Goal: Task Accomplishment & Management: Manage account settings

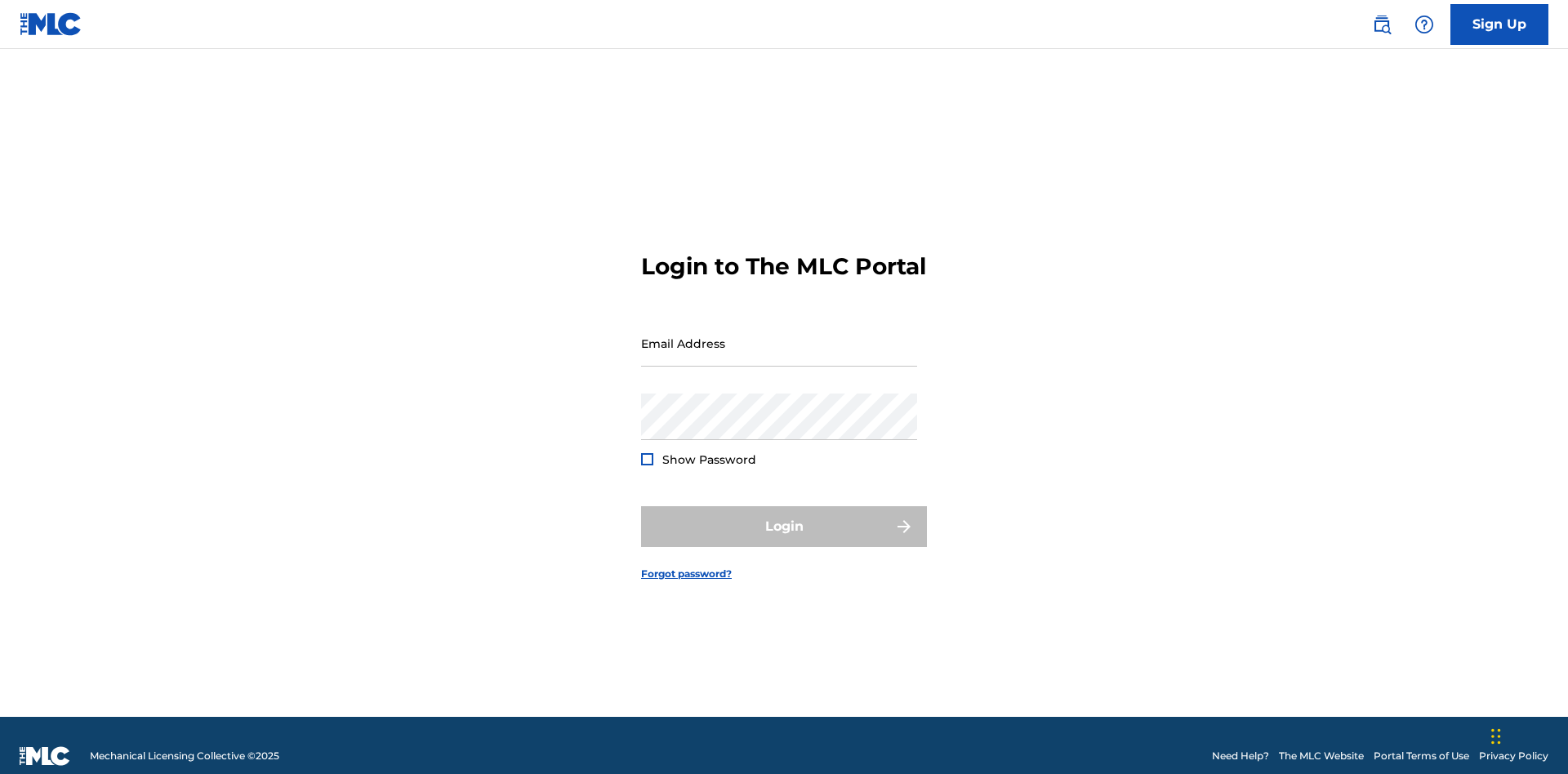
scroll to position [21, 0]
click at [779, 336] on input "Email Address" at bounding box center [778, 343] width 276 height 47
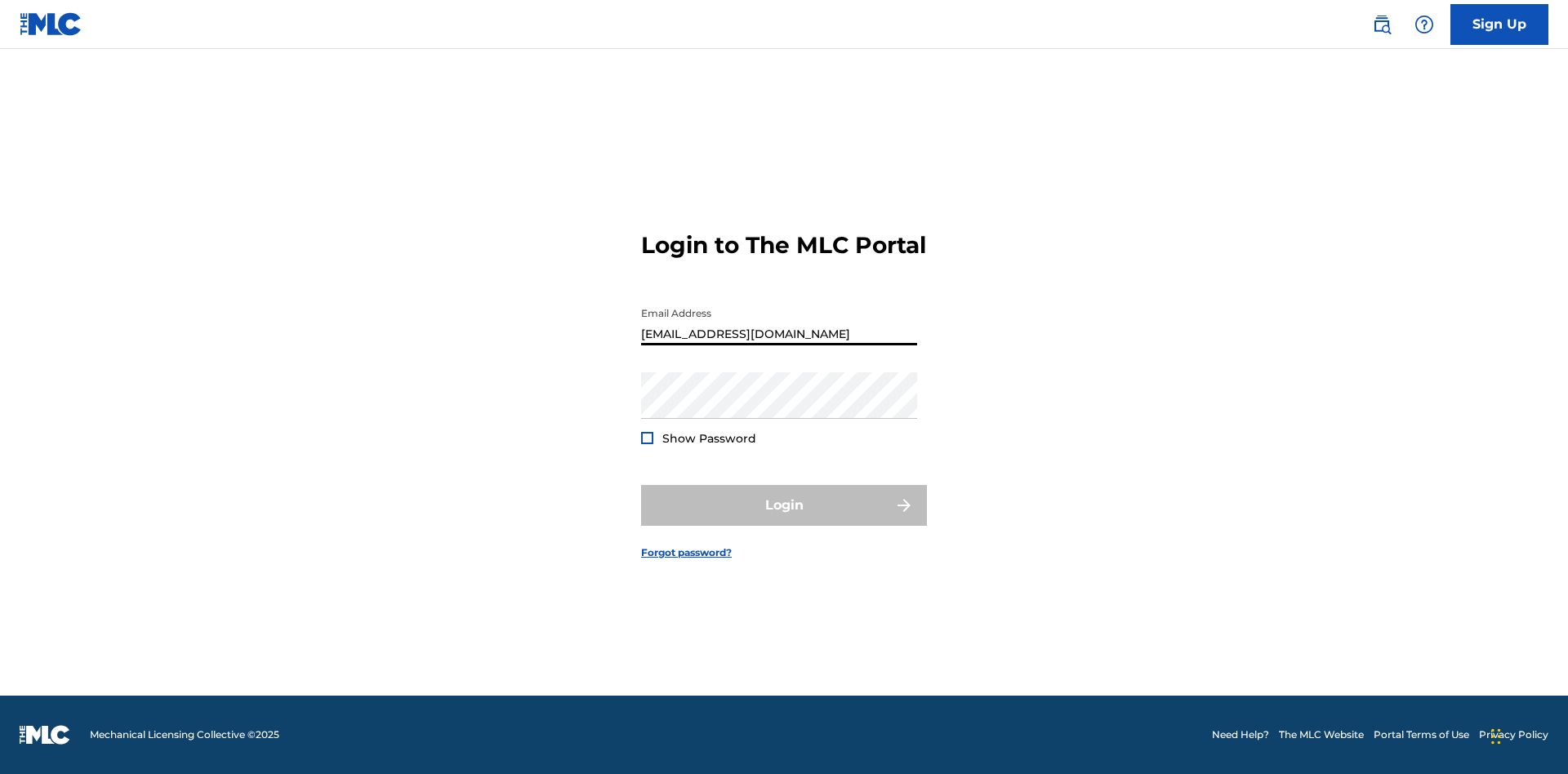
type input "Duke.McTesterson@gmail.com"
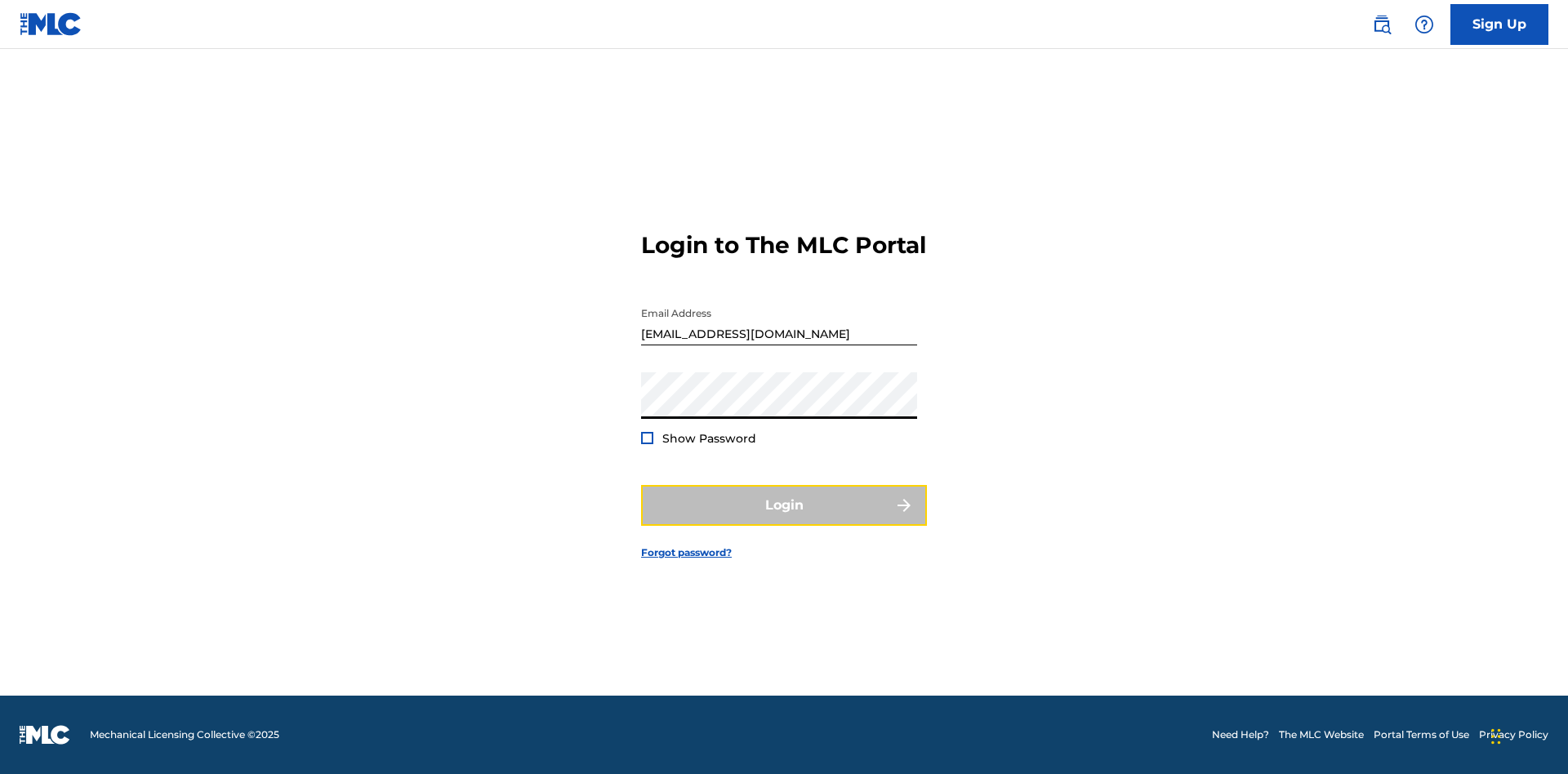
click at [784, 519] on button "Login" at bounding box center [783, 505] width 286 height 41
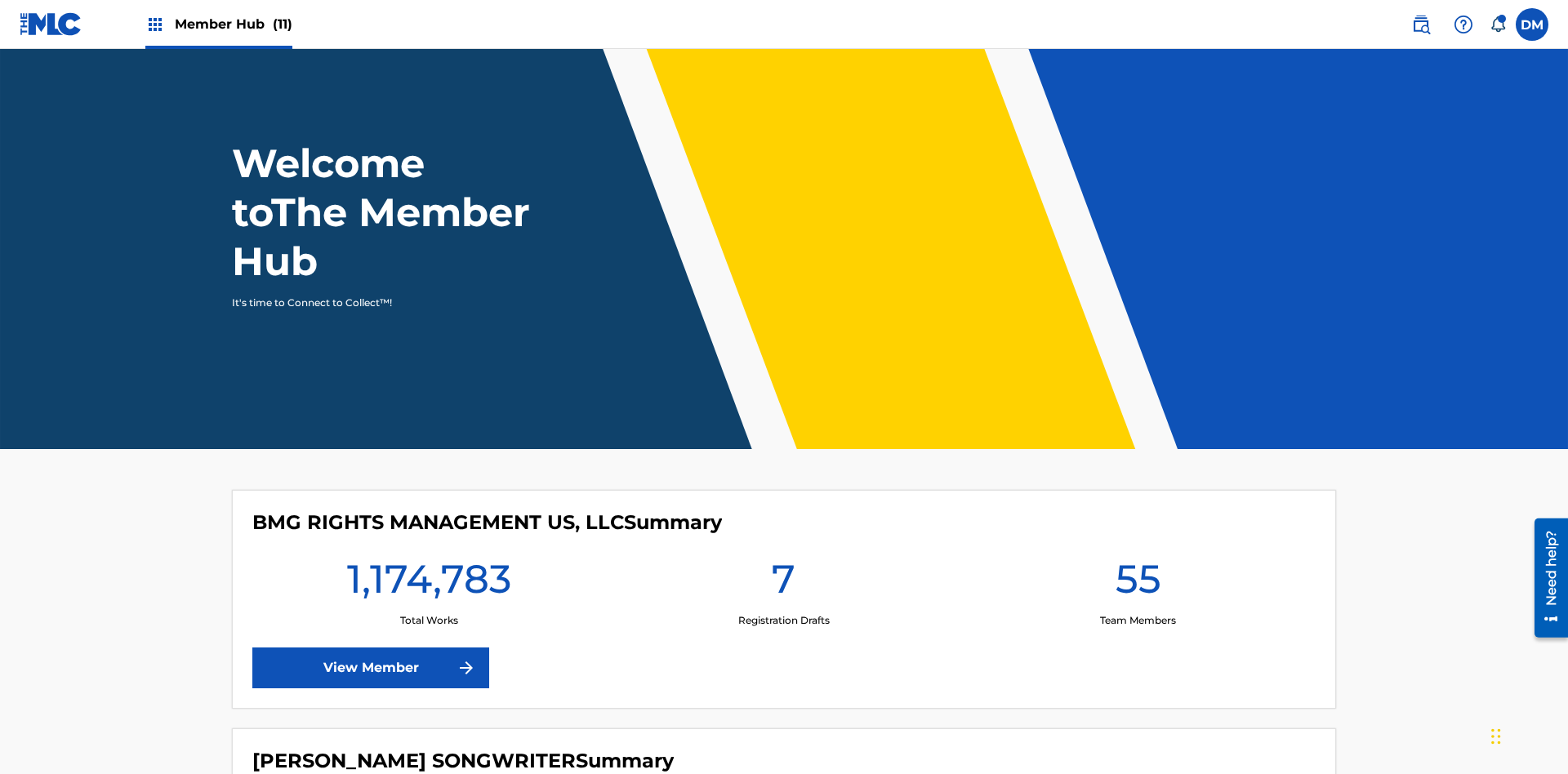
click at [218, 23] on span "Member Hub (11)" at bounding box center [234, 24] width 117 height 18
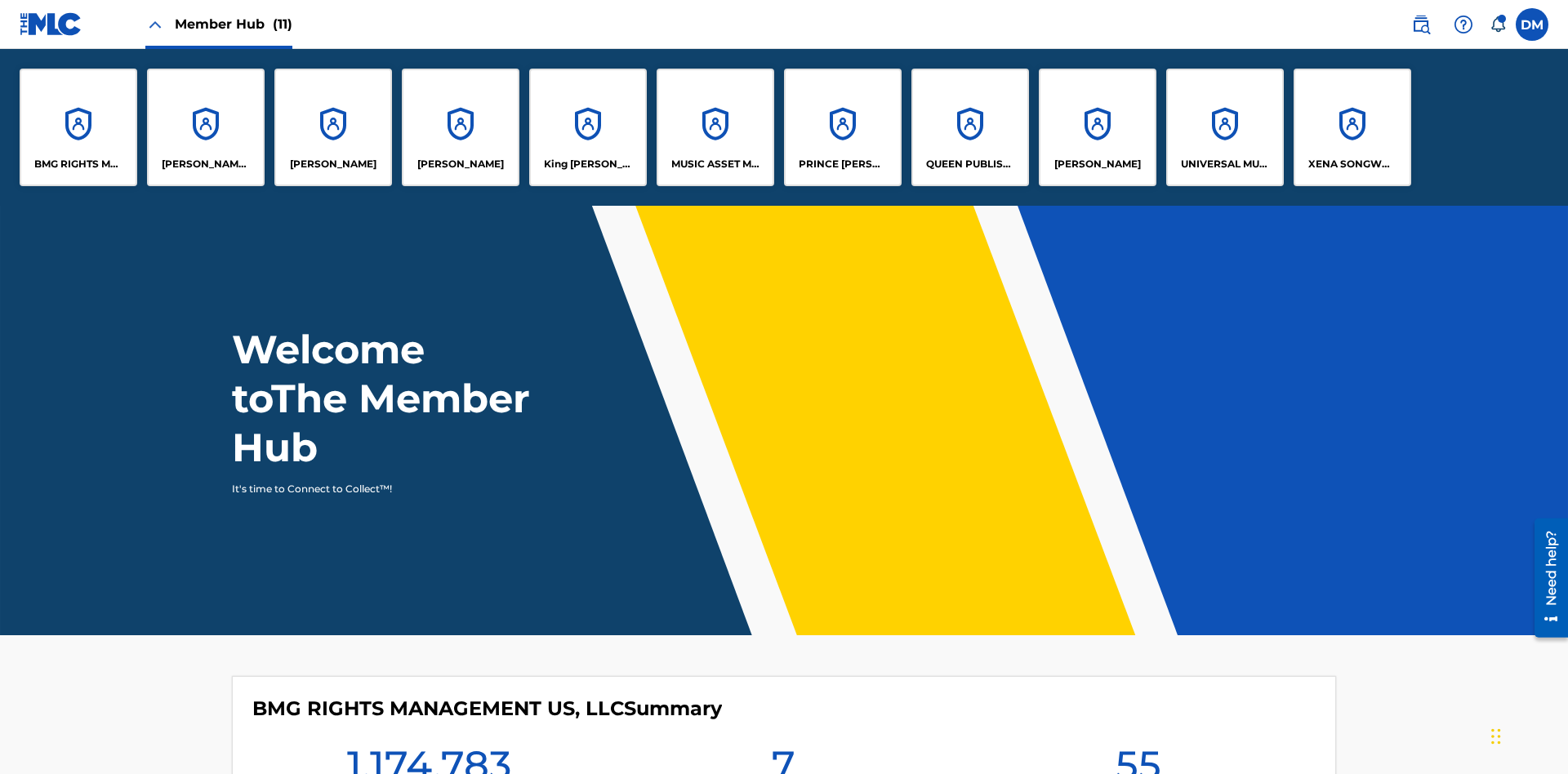
scroll to position [59, 0]
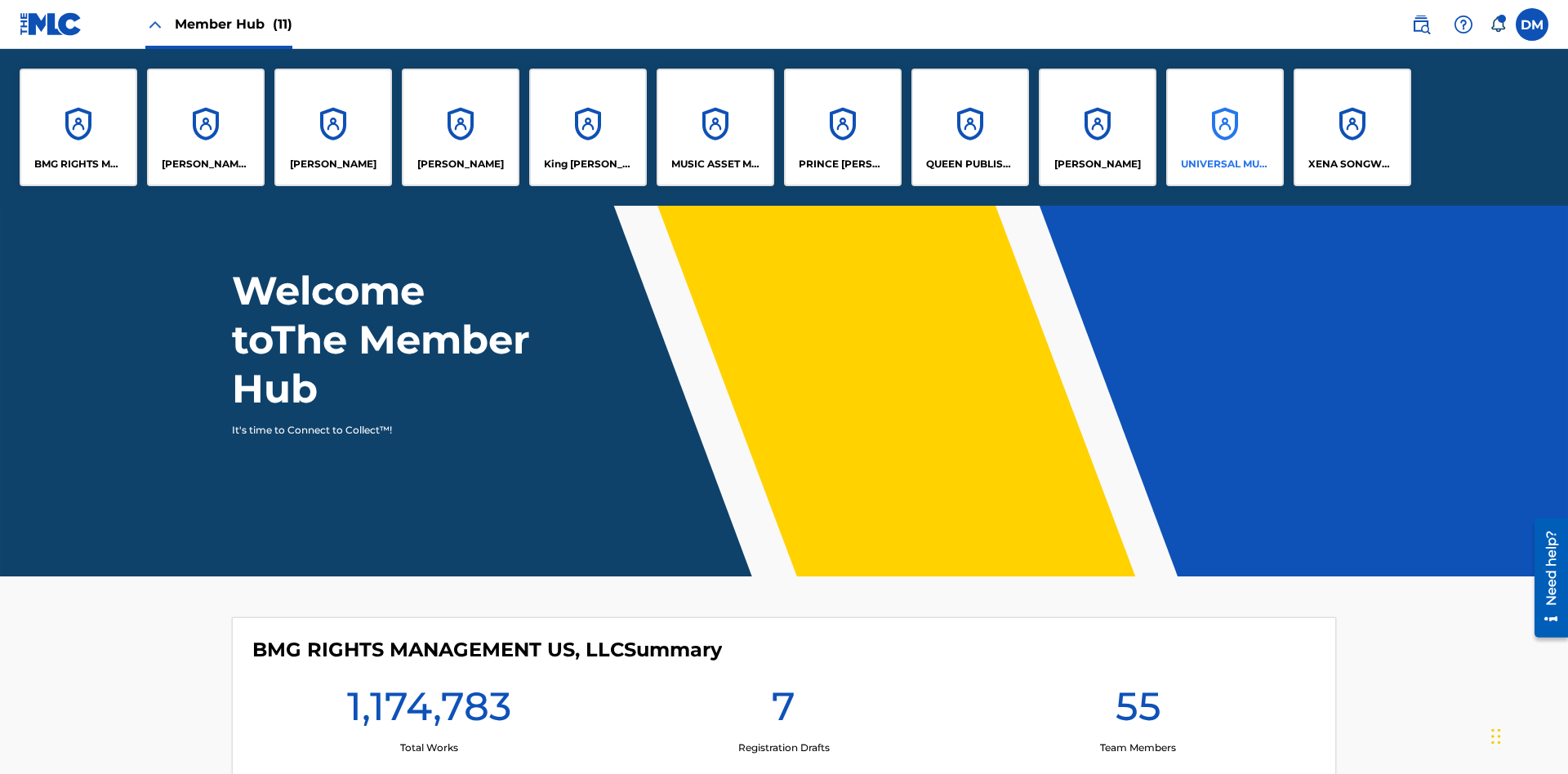
click at [1224, 164] on p "UNIVERSAL MUSIC PUB GROUP" at bounding box center [1225, 164] width 89 height 15
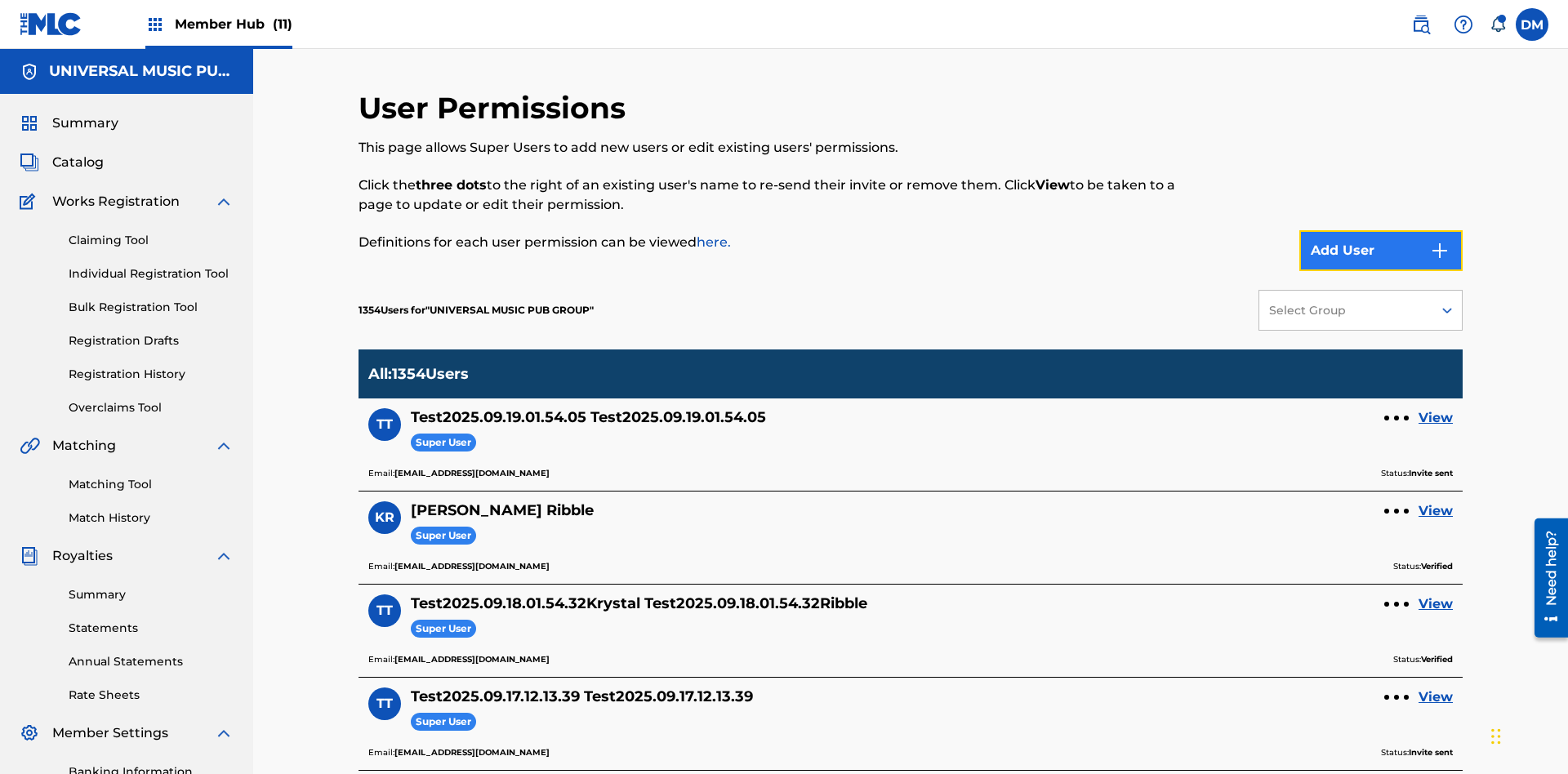
click at [1380, 230] on button "Add User" at bounding box center [1380, 250] width 163 height 41
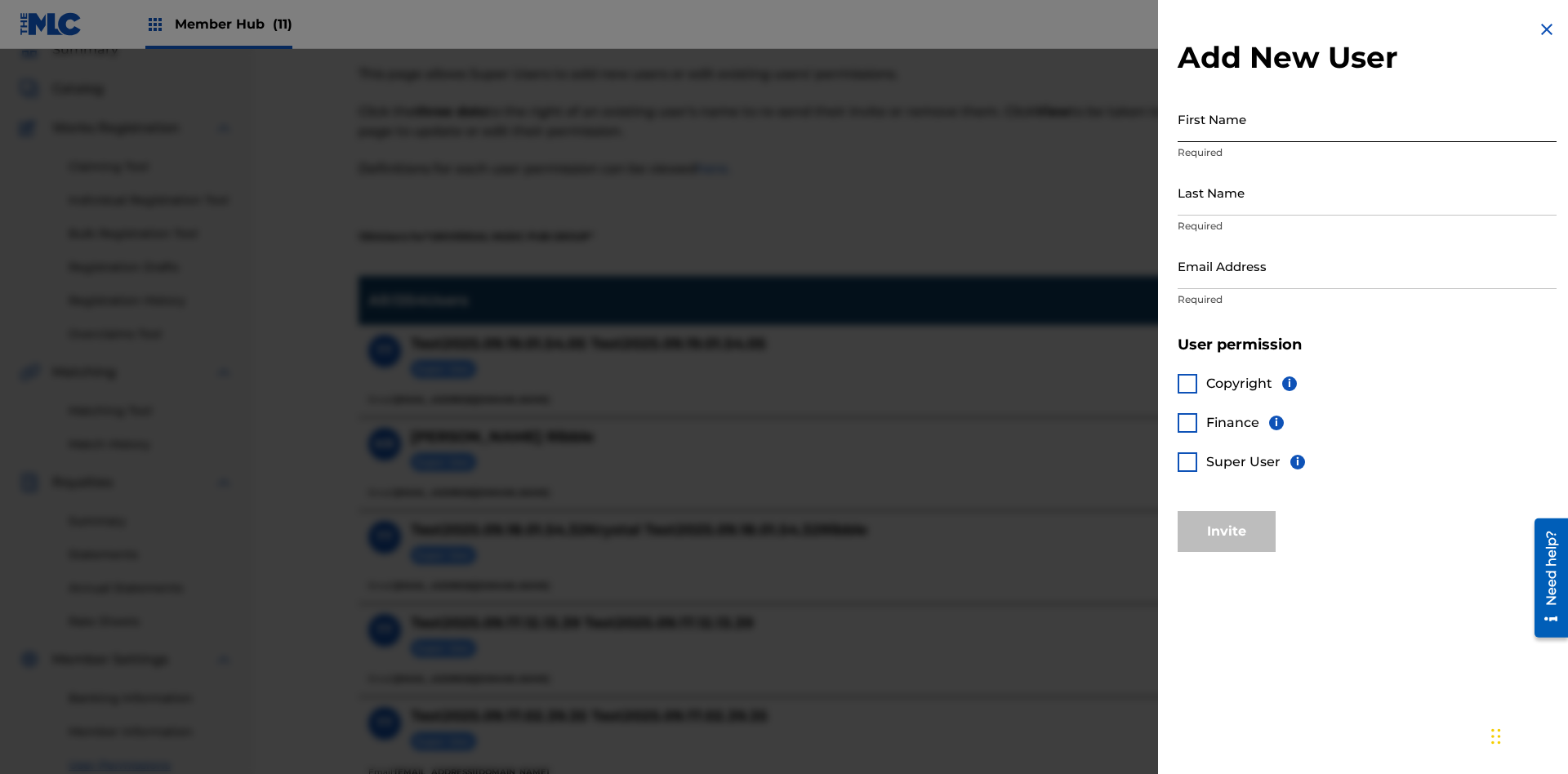
click at [1367, 118] on input "First Name" at bounding box center [1367, 119] width 379 height 47
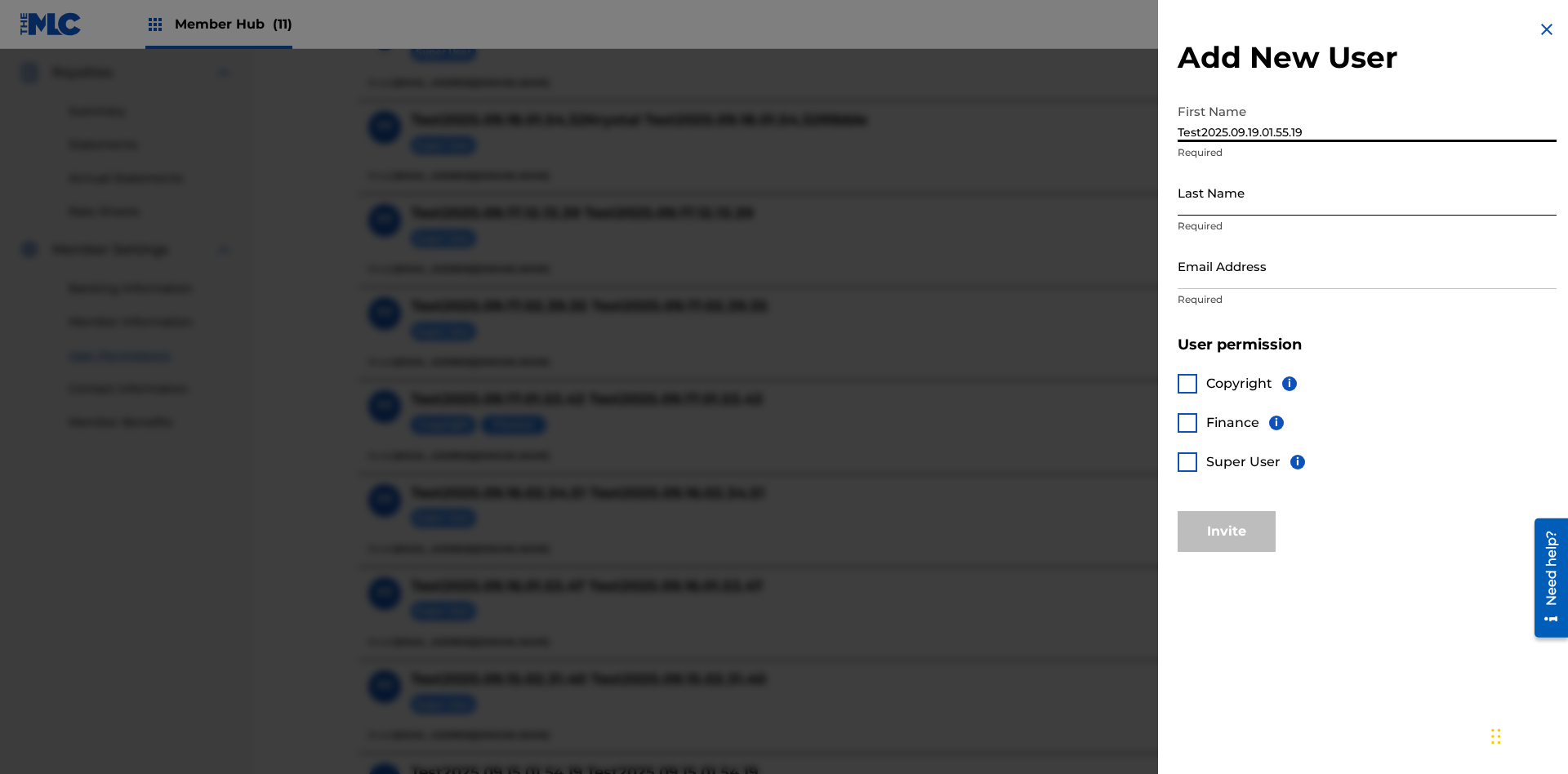
type input "Test2025.09.19.01.55.19"
click at [1367, 192] on input "Last Name" at bounding box center [1367, 193] width 379 height 47
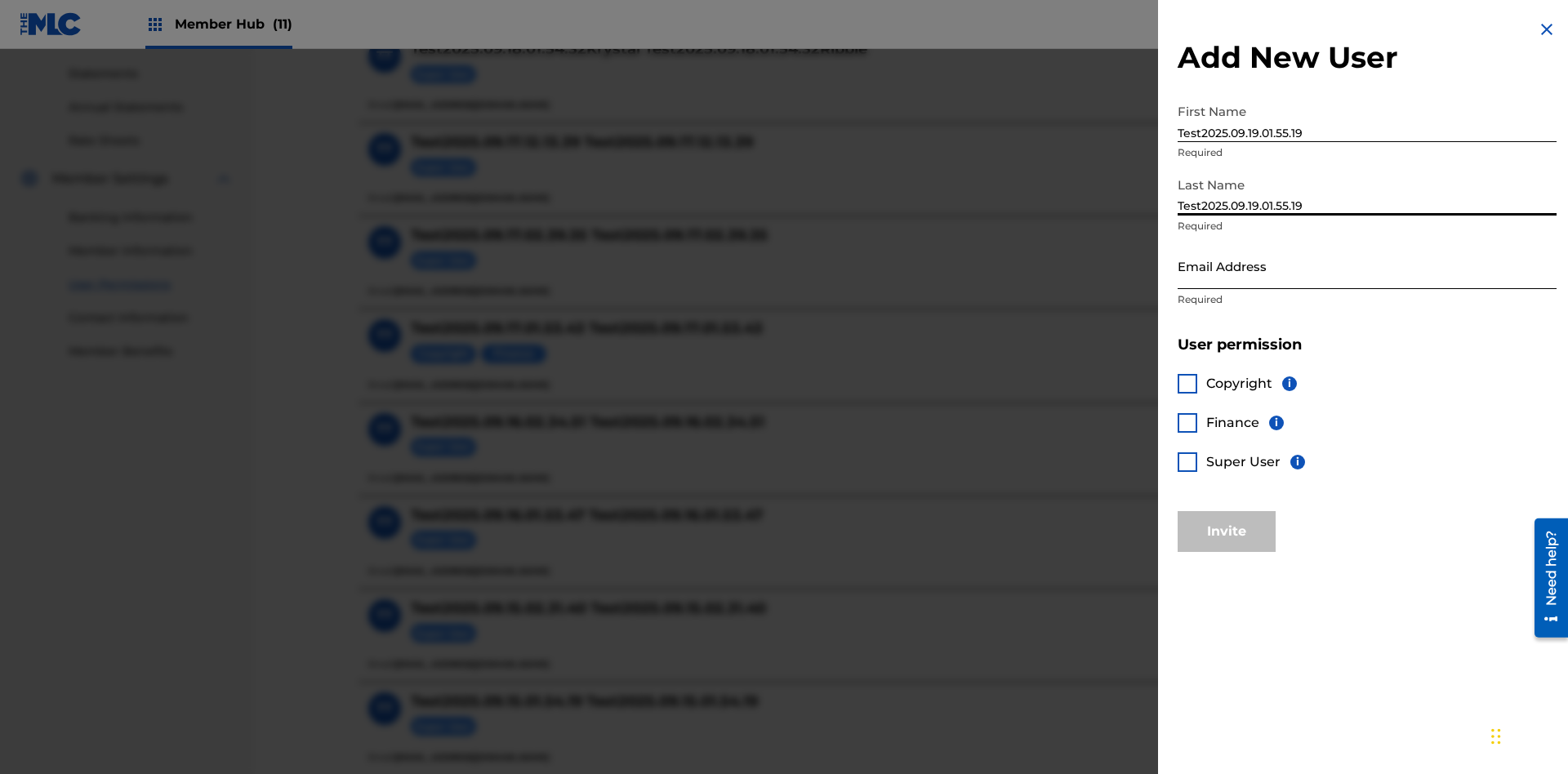
type input "Test2025.09.19.01.55.19"
click at [1367, 266] on input "Email Address" at bounding box center [1367, 266] width 379 height 47
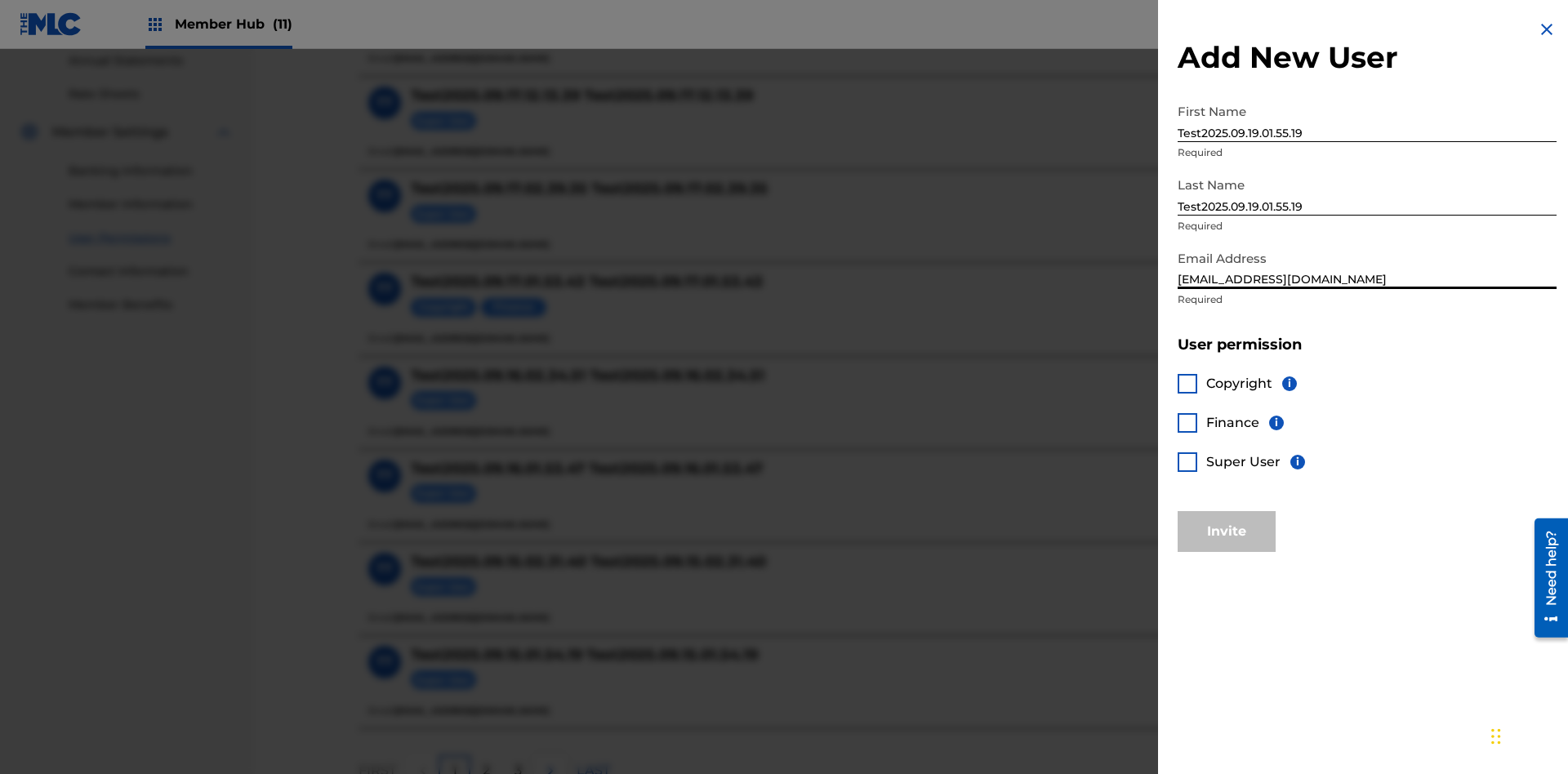
type input "e385a482-fa94-4295-8e85-ec3f7f5cdf36@mailslurp.biz"
click at [1187, 383] on div at bounding box center [1187, 383] width 19 height 19
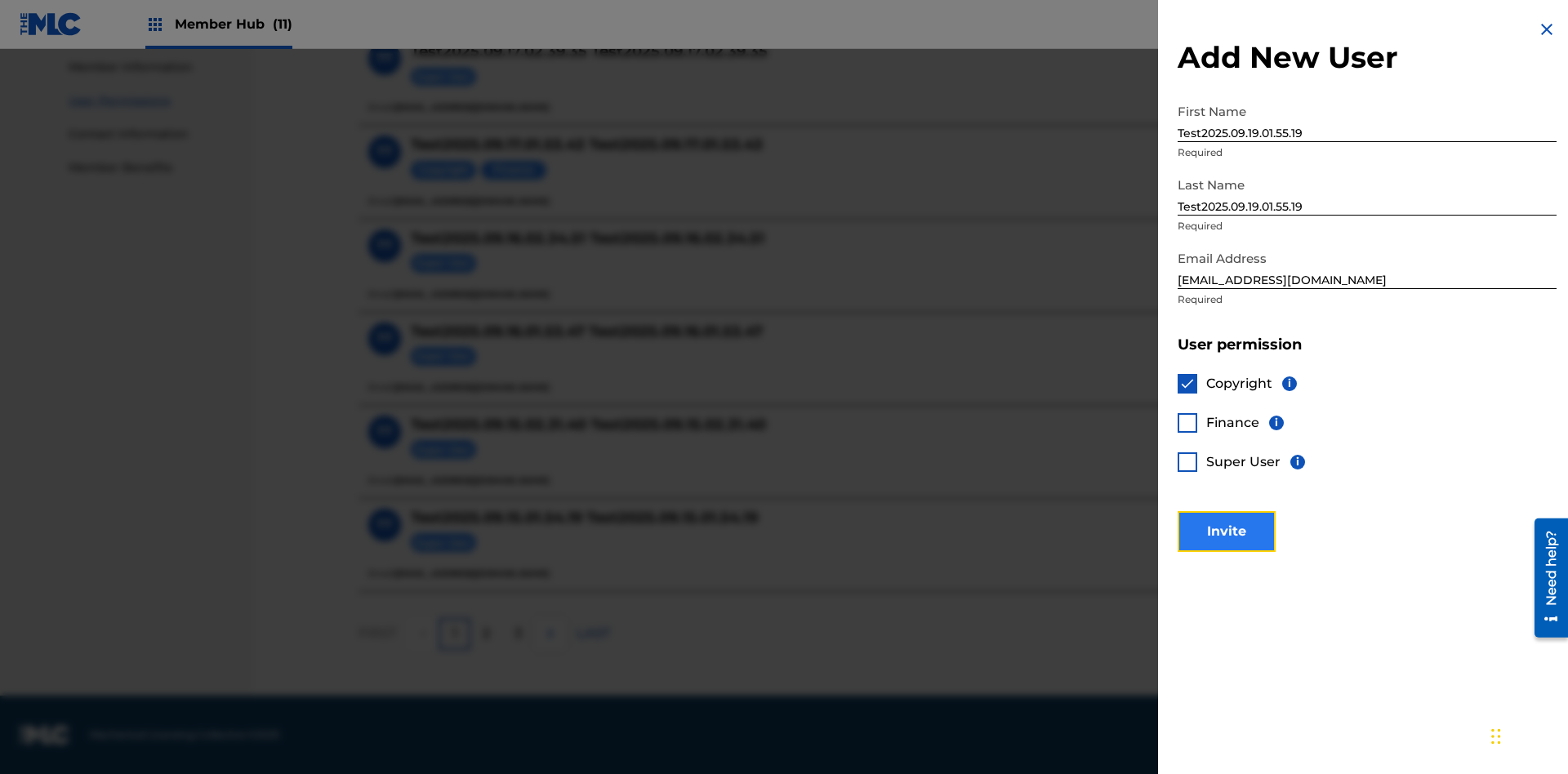
click at [1226, 531] on button "Invite" at bounding box center [1226, 531] width 98 height 41
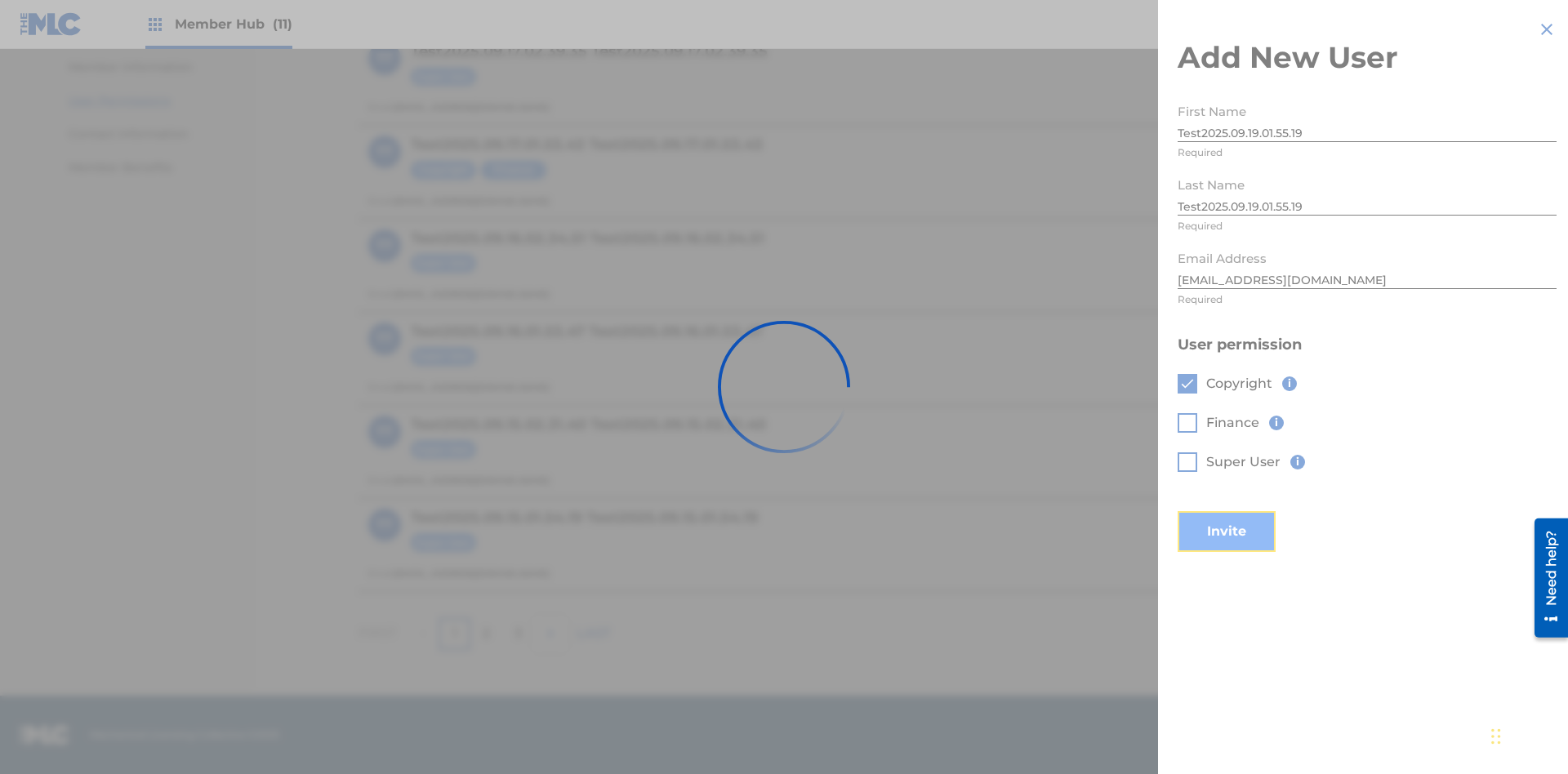
click at [1248, 511] on button "Invite" at bounding box center [1226, 531] width 98 height 41
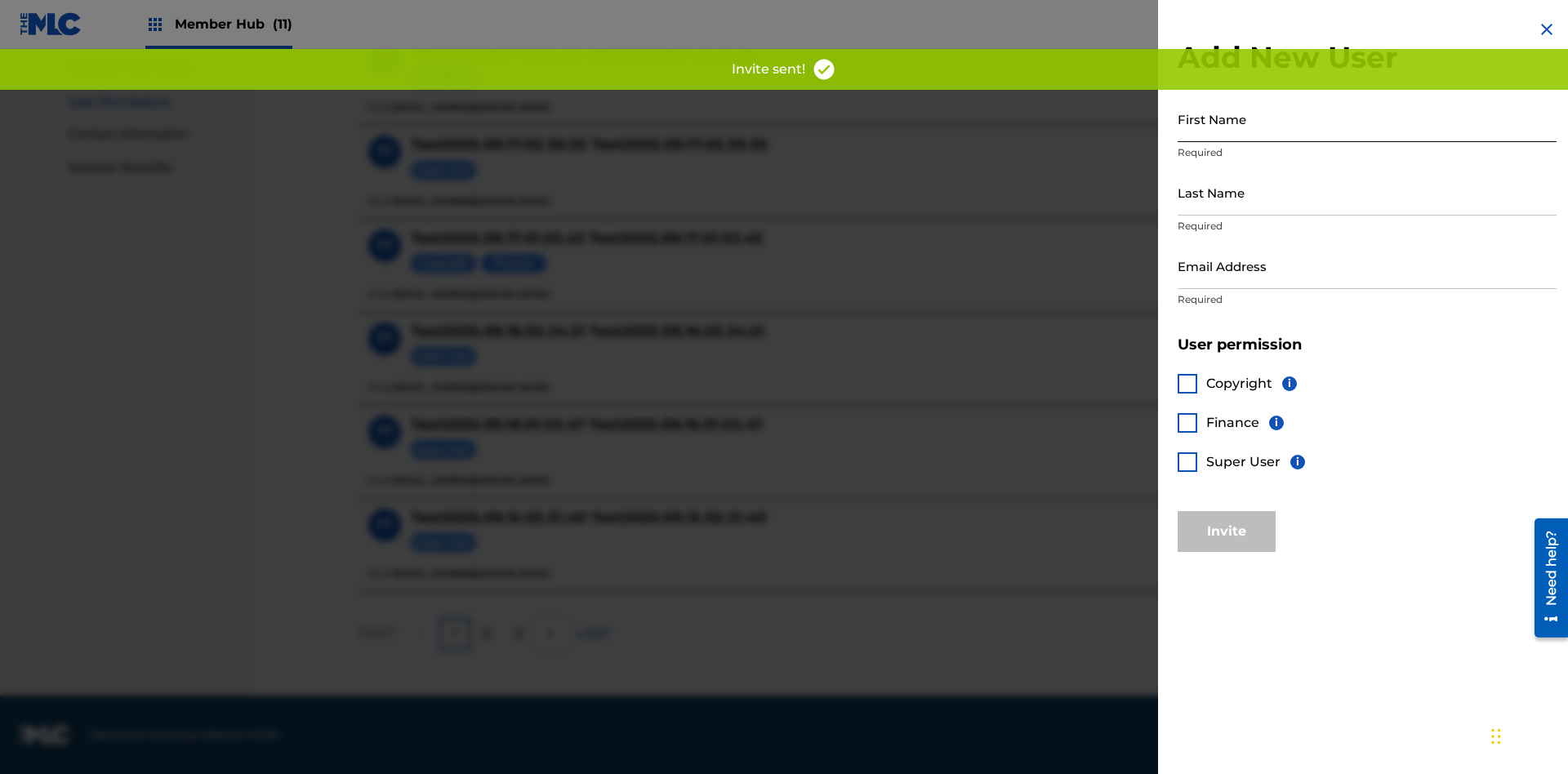
click at [1367, 118] on input "First Name" at bounding box center [1367, 119] width 379 height 47
type input "Test2025.09.19.01.55.22"
click at [1367, 192] on input "Last Name" at bounding box center [1367, 193] width 379 height 47
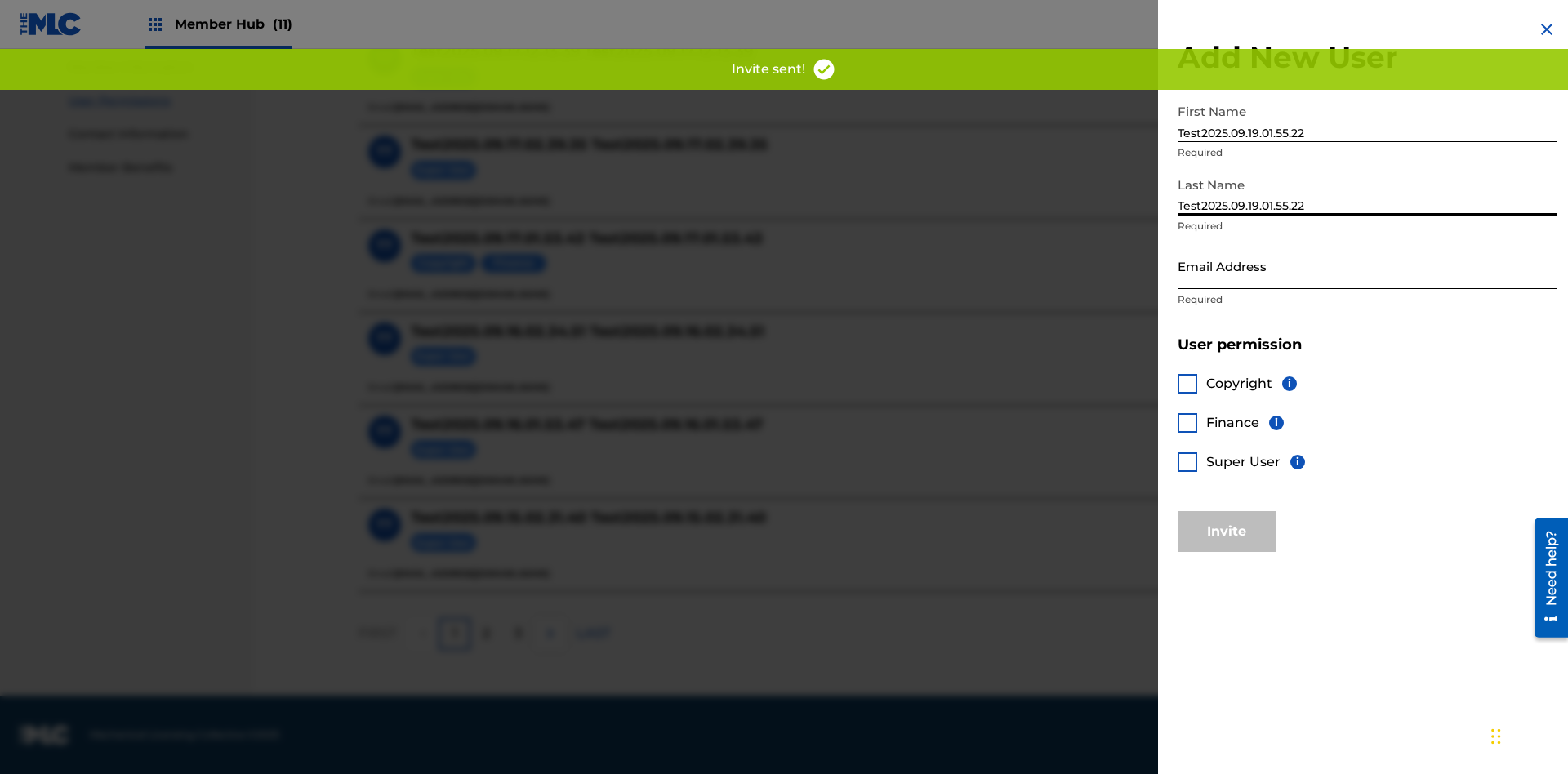
type input "Test2025.09.19.01.55.22"
click at [1367, 266] on input "Email Address" at bounding box center [1367, 266] width 379 height 47
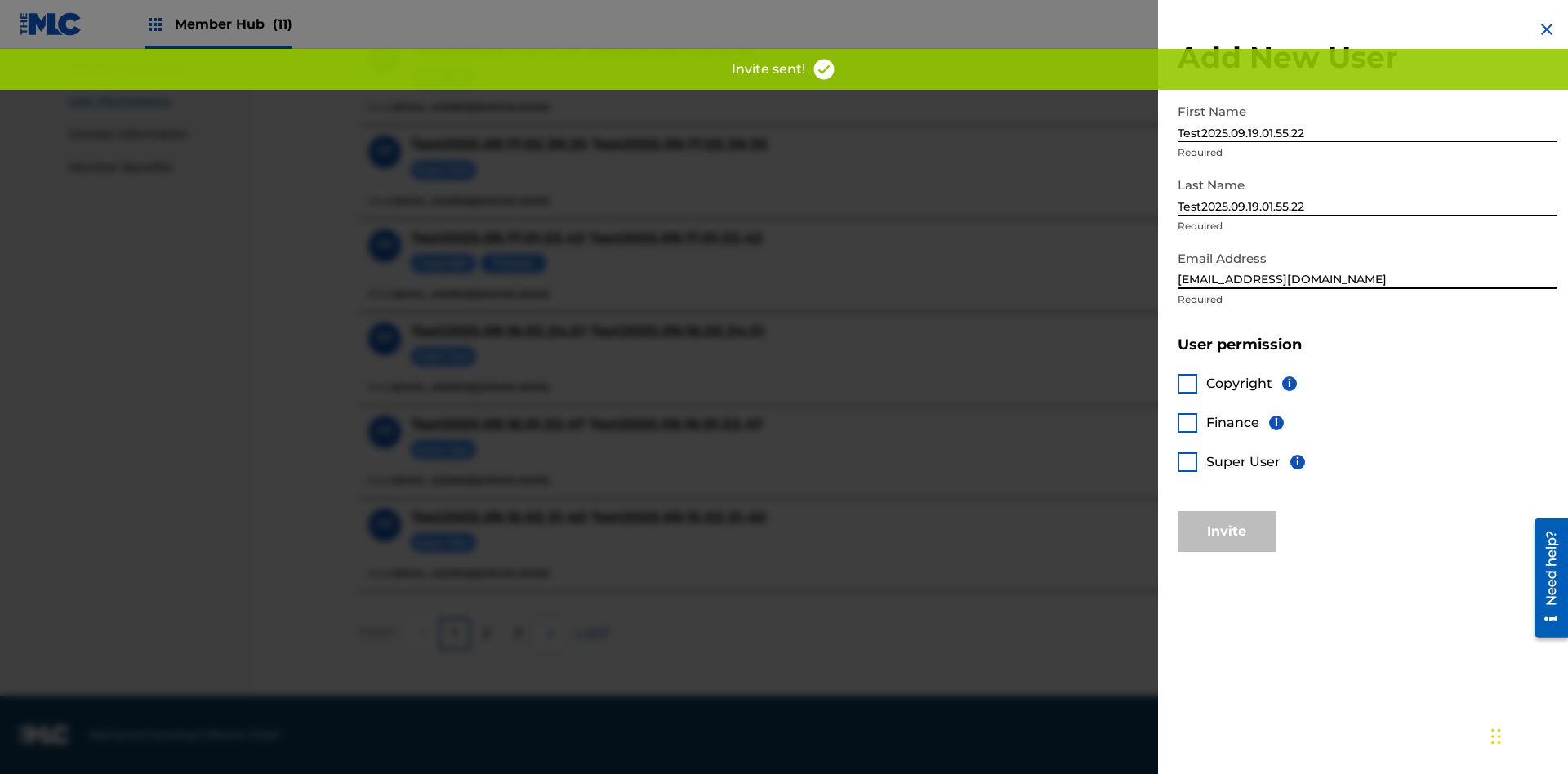
type input "05dc3d6d-5f9e-4db1-847a-4cc7e421d7fc@mailslurp.biz"
click at [1187, 422] on div at bounding box center [1187, 422] width 19 height 19
click at [1226, 531] on button "Invite" at bounding box center [1226, 531] width 98 height 41
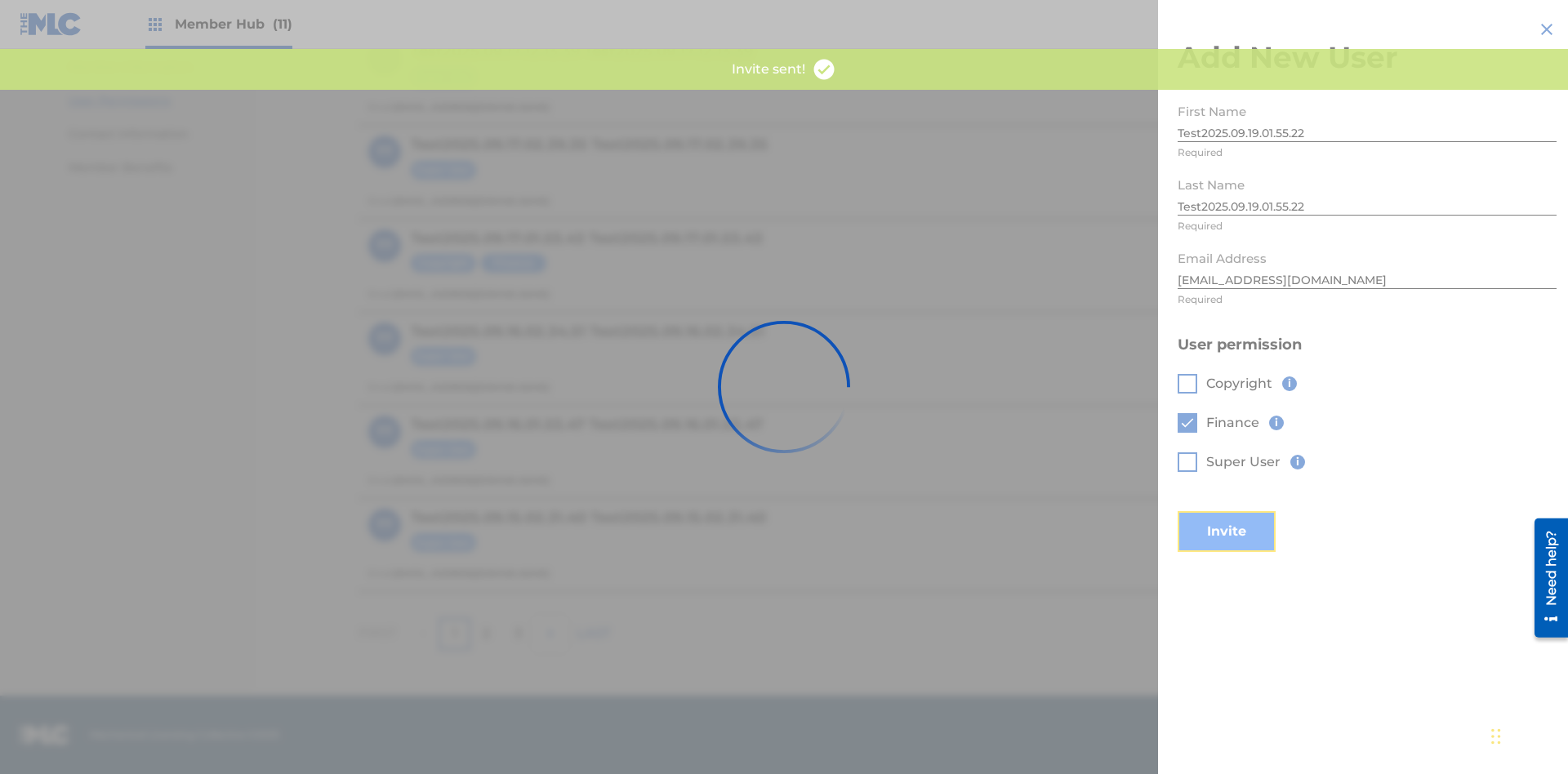
click at [1248, 511] on button "Invite" at bounding box center [1226, 531] width 98 height 41
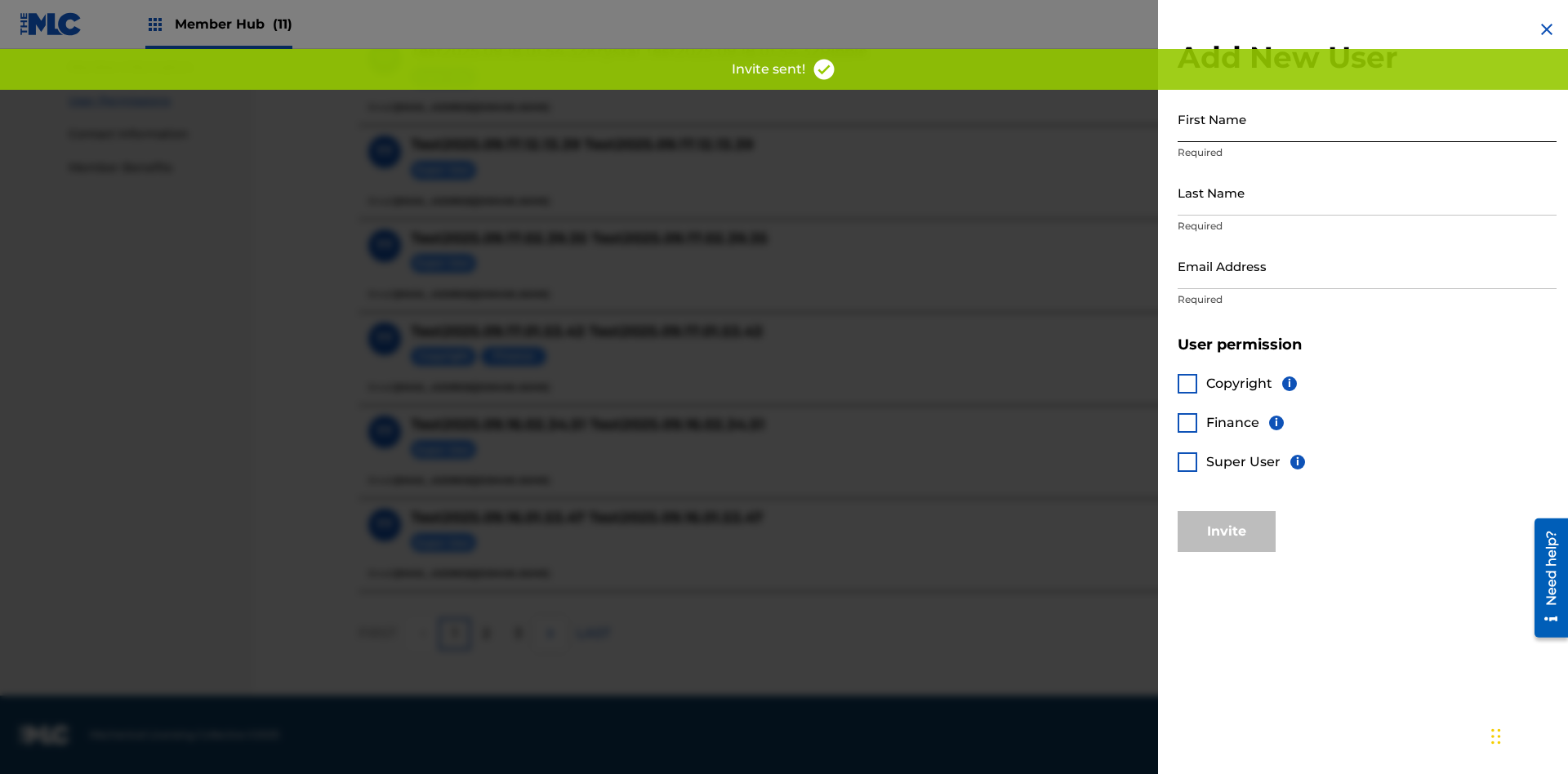
click at [1367, 118] on input "First Name" at bounding box center [1367, 119] width 379 height 47
type input "Test2025.09.19.01.55.25"
click at [1367, 192] on input "Last Name" at bounding box center [1367, 193] width 379 height 47
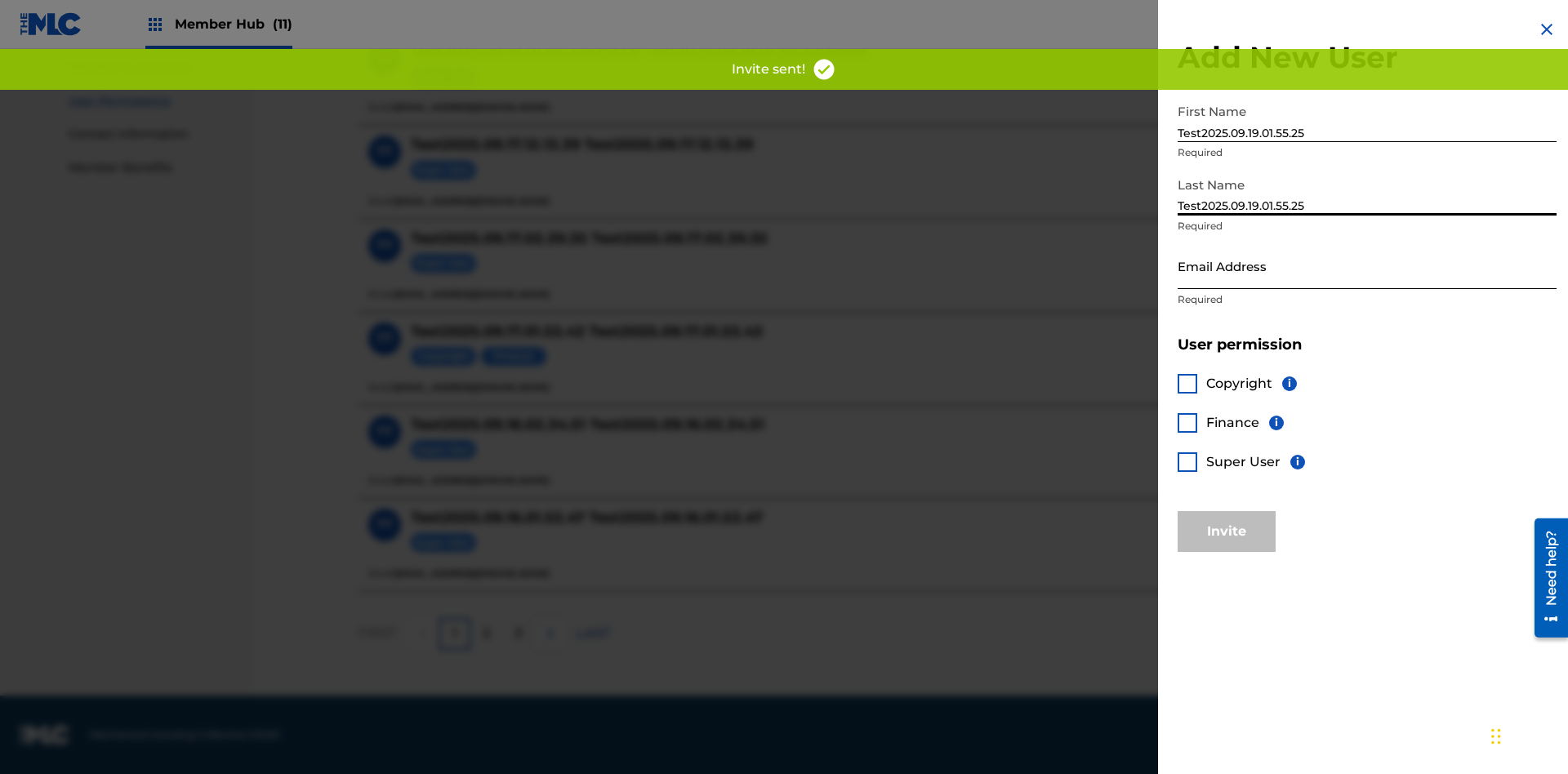
type input "Test2025.09.19.01.55.25"
click at [1367, 266] on input "Email Address" at bounding box center [1367, 266] width 379 height 47
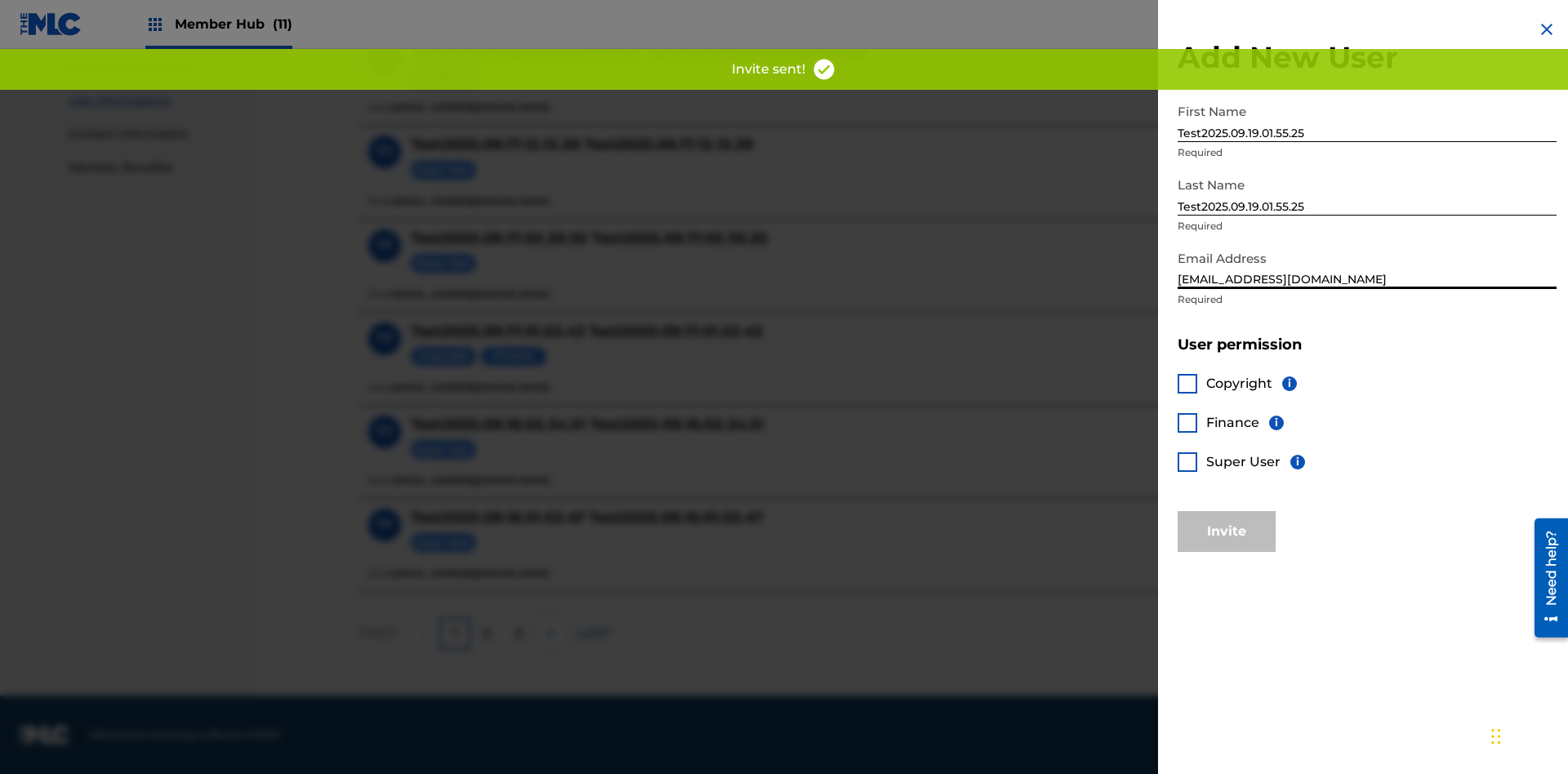
type input "1c7a9b47-d401-4c43-8bcf-bf737dad27da@mailslurp.biz"
click at [1187, 462] on div at bounding box center [1187, 462] width 19 height 19
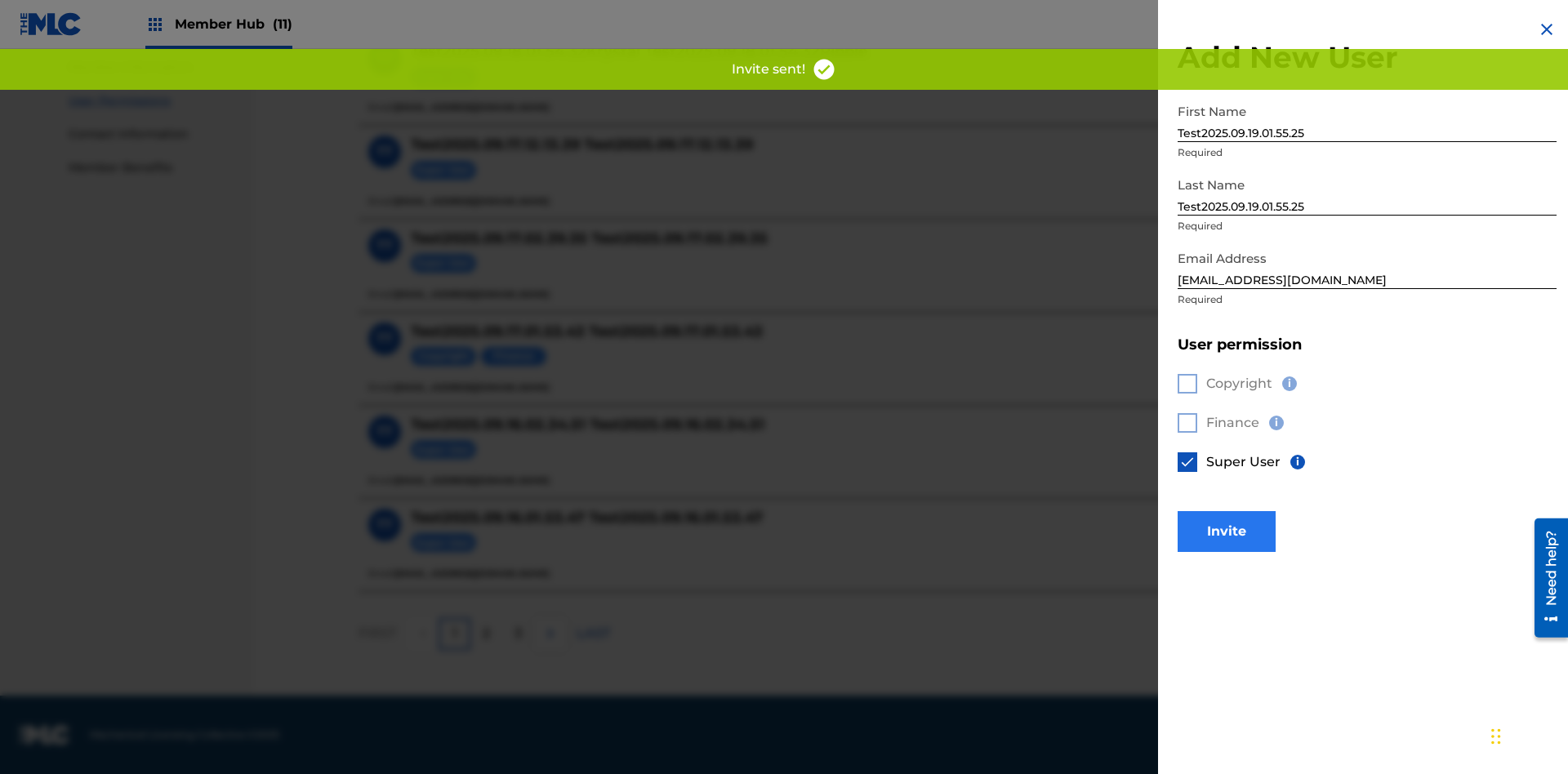
click at [1226, 531] on button "Invite" at bounding box center [1226, 531] width 98 height 41
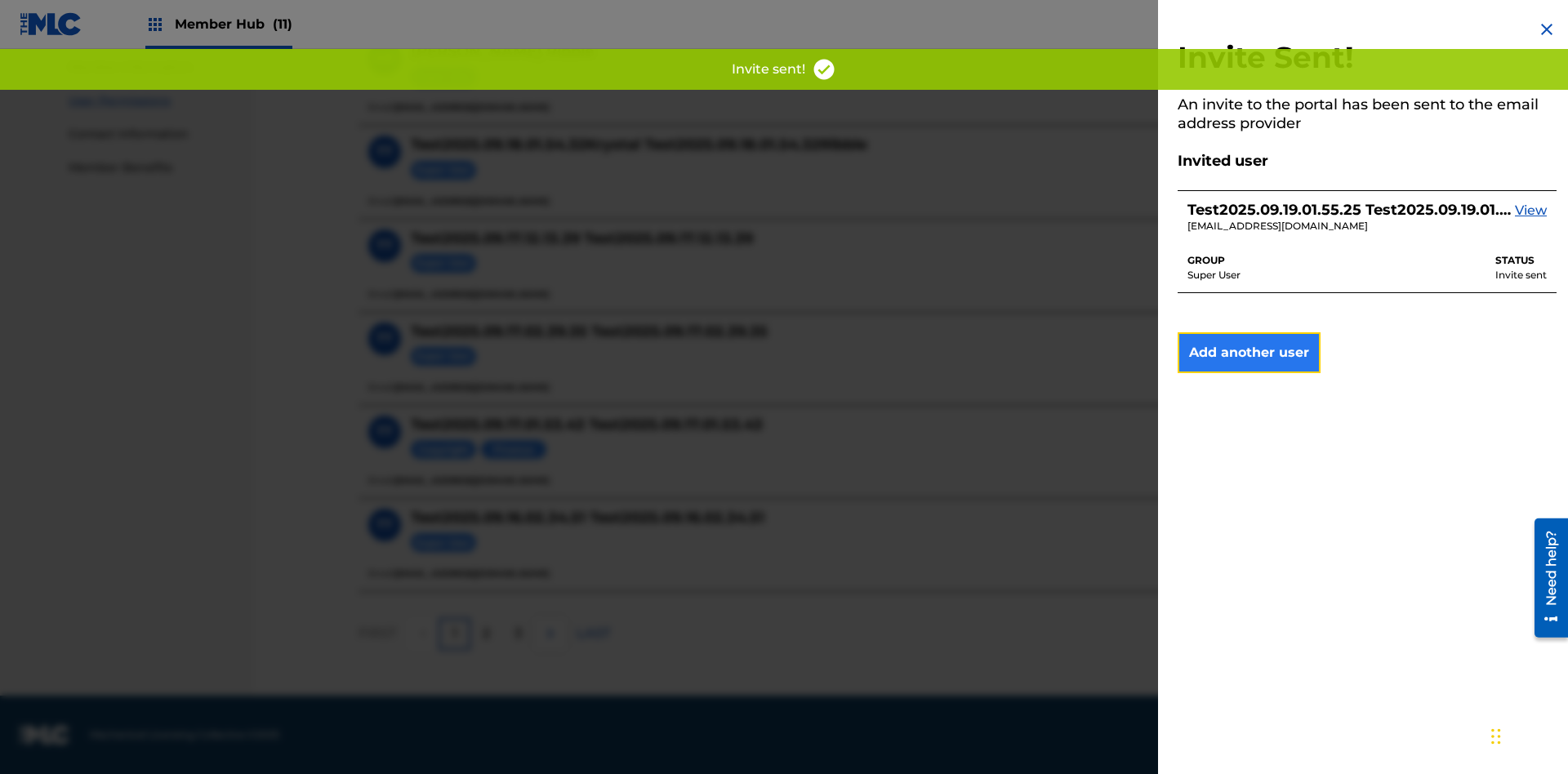
click at [1248, 353] on button "Add another user" at bounding box center [1249, 353] width 143 height 41
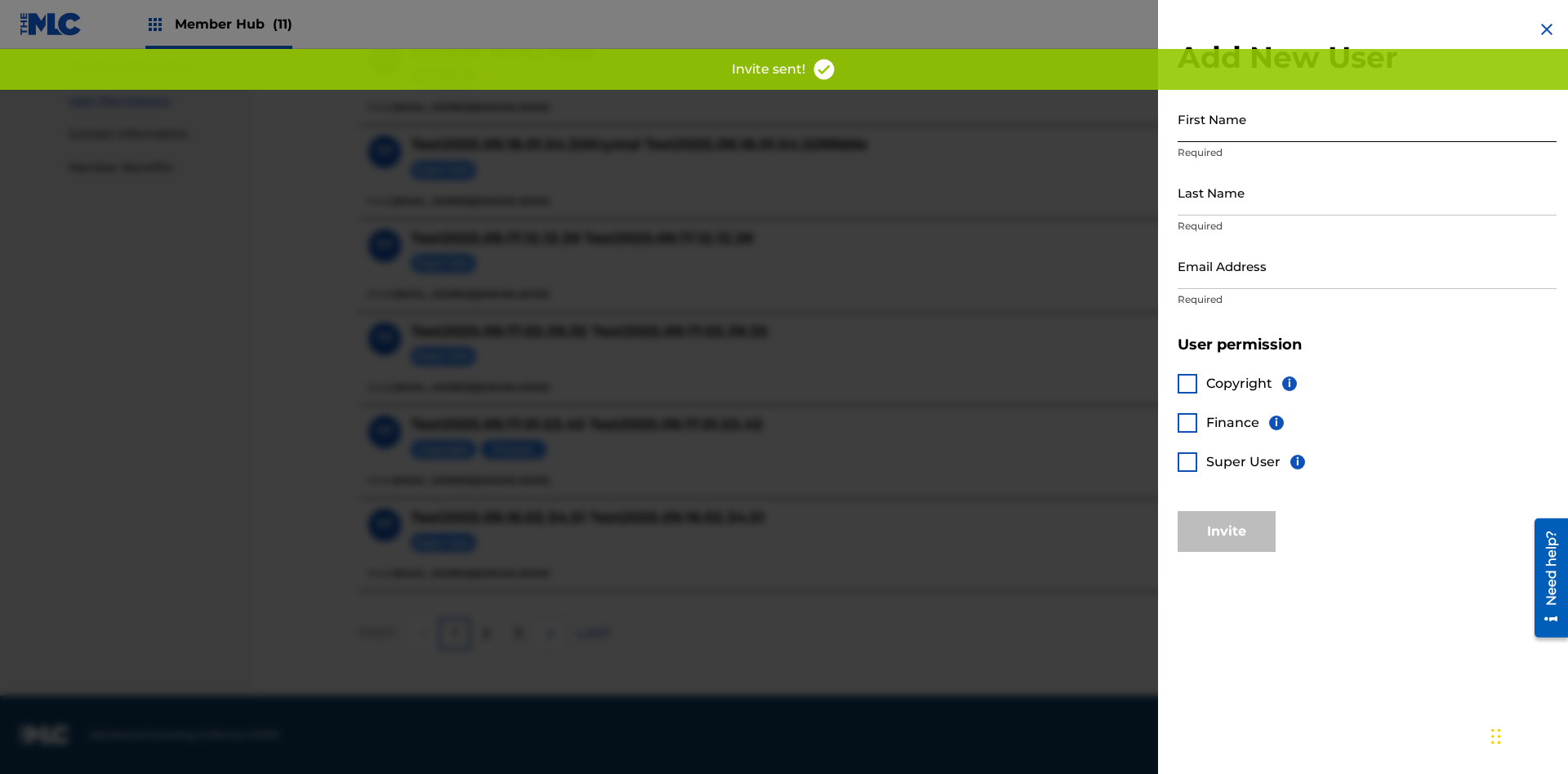
click at [1367, 118] on input "First Name" at bounding box center [1367, 119] width 379 height 47
type input "Test2025.09.19.01.55.27"
click at [1367, 192] on input "Last Name" at bounding box center [1367, 193] width 379 height 47
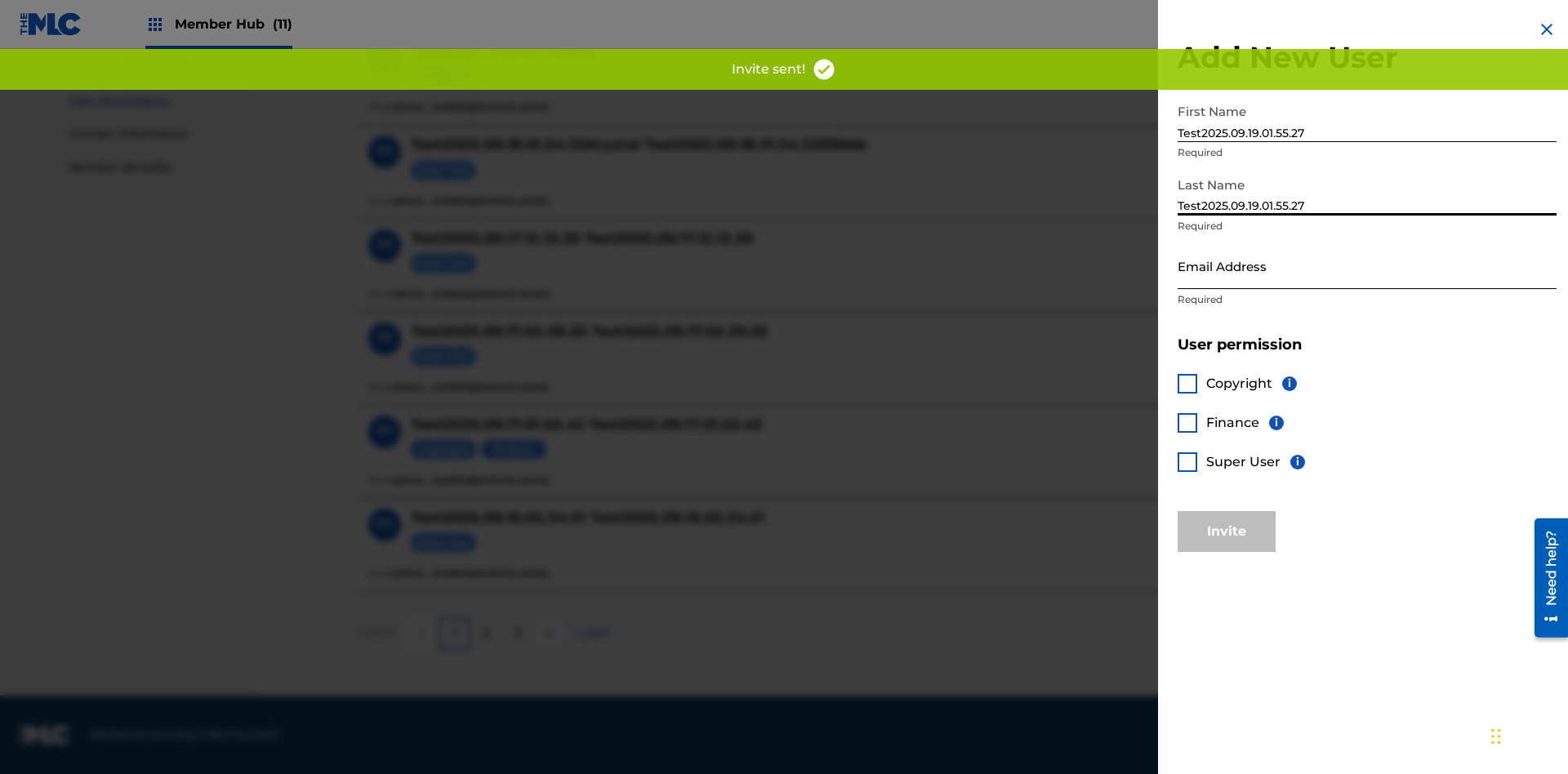
type input "Test2025.09.19.01.55.27"
click at [1367, 266] on input "Email Address" at bounding box center [1367, 266] width 379 height 47
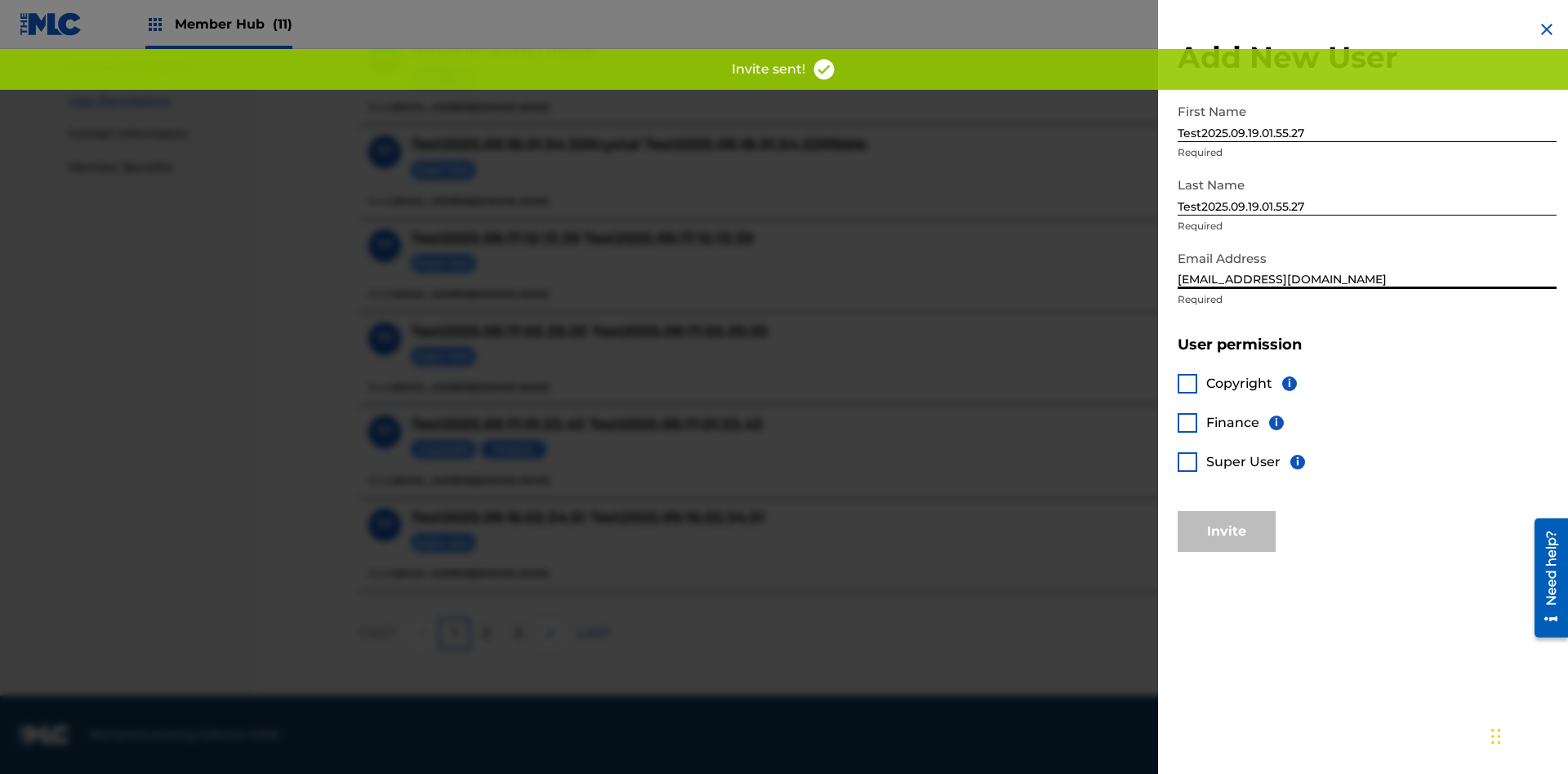
type input "b2b82813-a53e-4958-882b-88a8ffda965f@mailslurp.biz"
click at [1187, 383] on div at bounding box center [1187, 383] width 19 height 19
click at [1187, 422] on div at bounding box center [1187, 422] width 19 height 19
click at [1226, 531] on button "Invite" at bounding box center [1226, 531] width 98 height 41
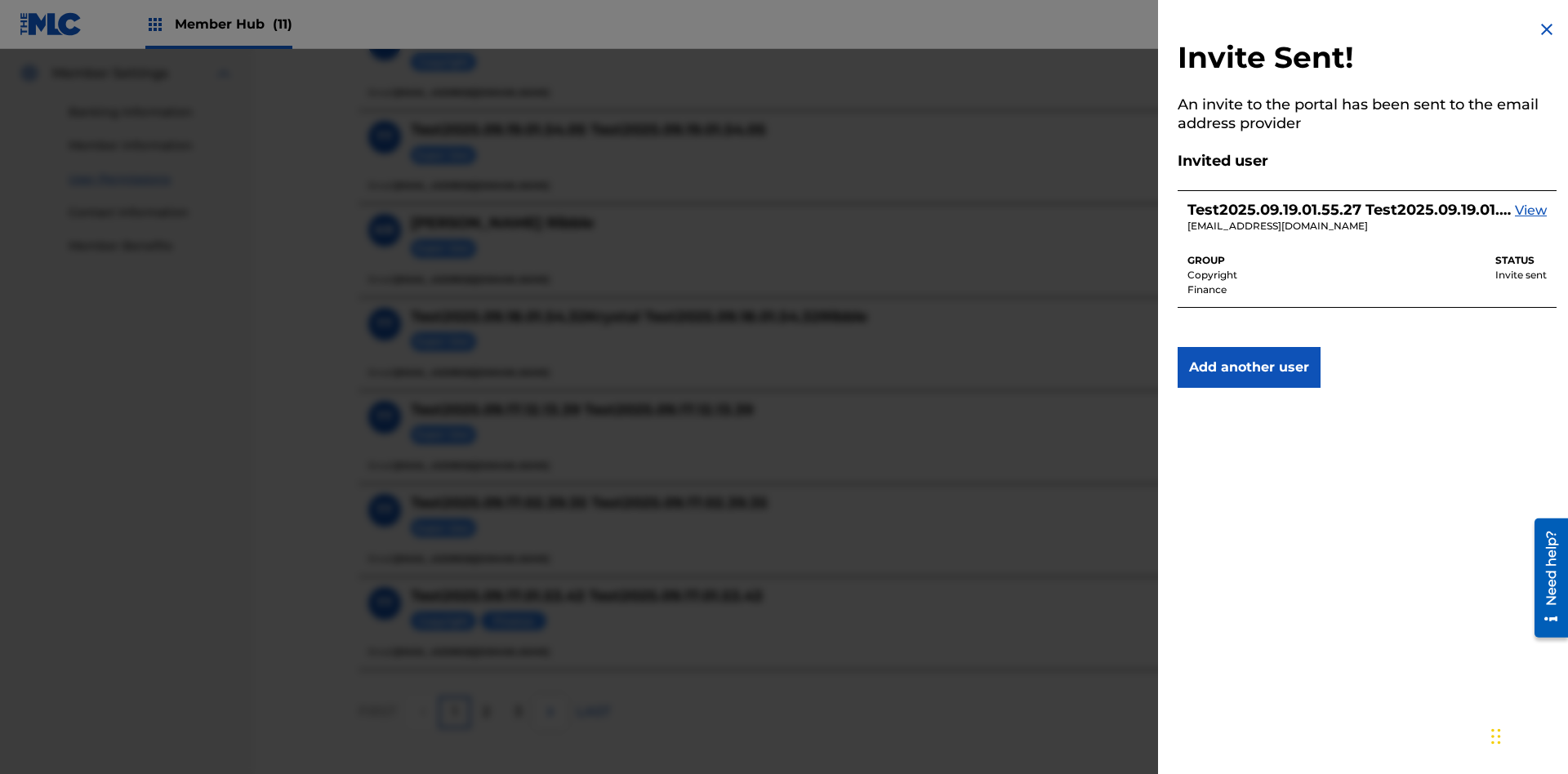
click at [1546, 29] on img at bounding box center [1545, 28] width 19 height 19
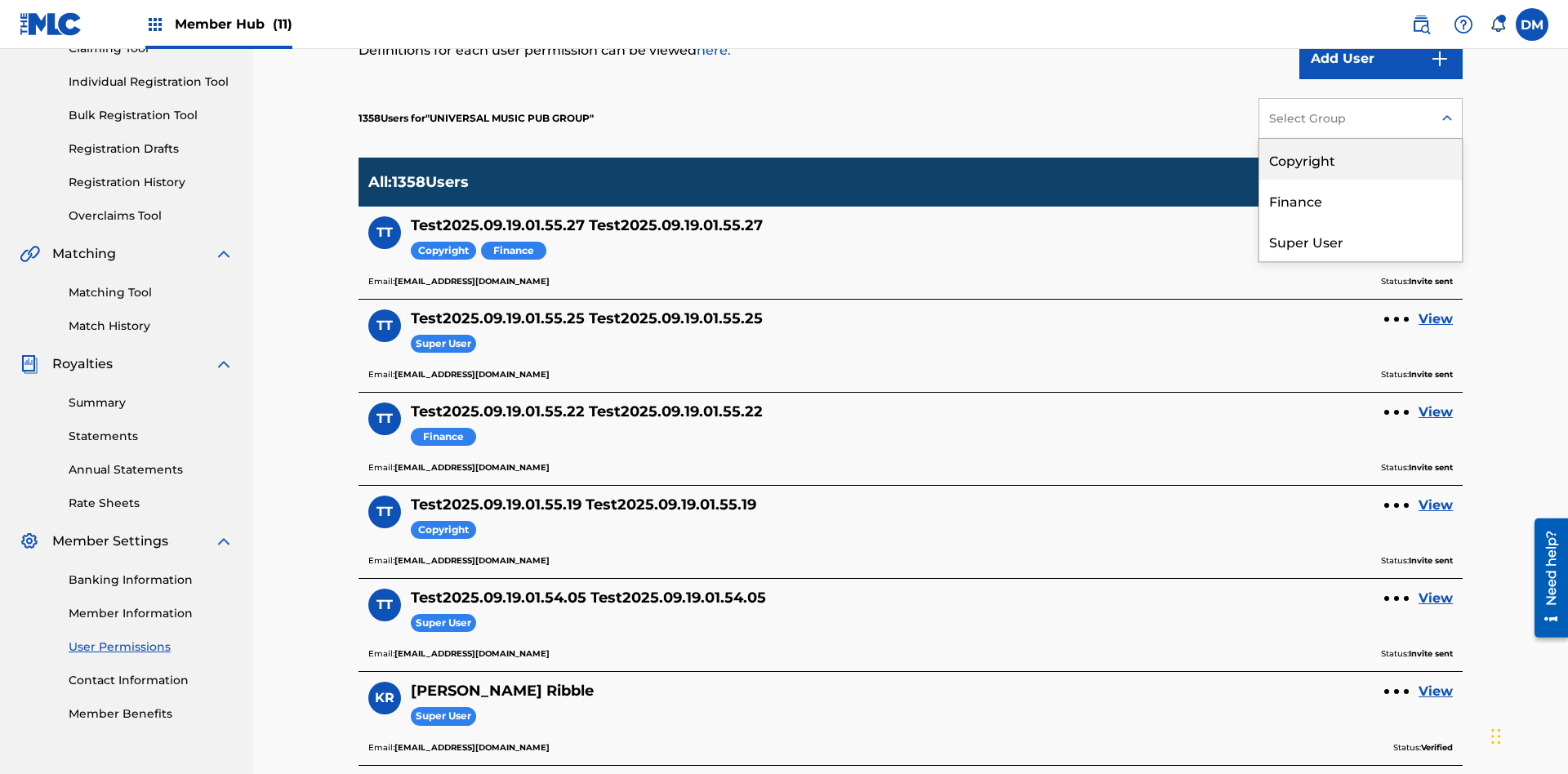
click at [1360, 159] on div "Copyright" at bounding box center [1360, 159] width 203 height 41
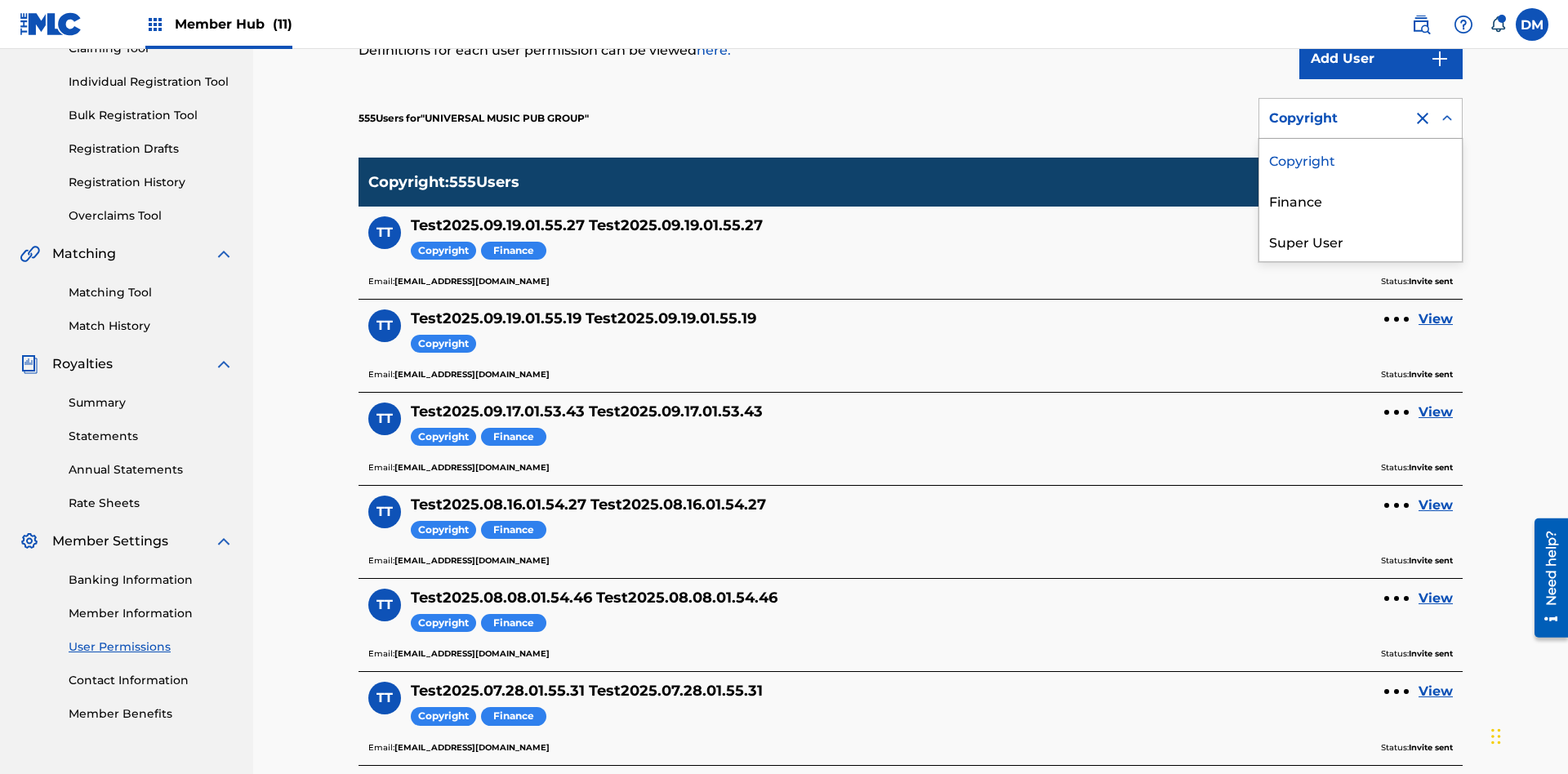
click at [1360, 200] on div "Finance" at bounding box center [1360, 199] width 203 height 41
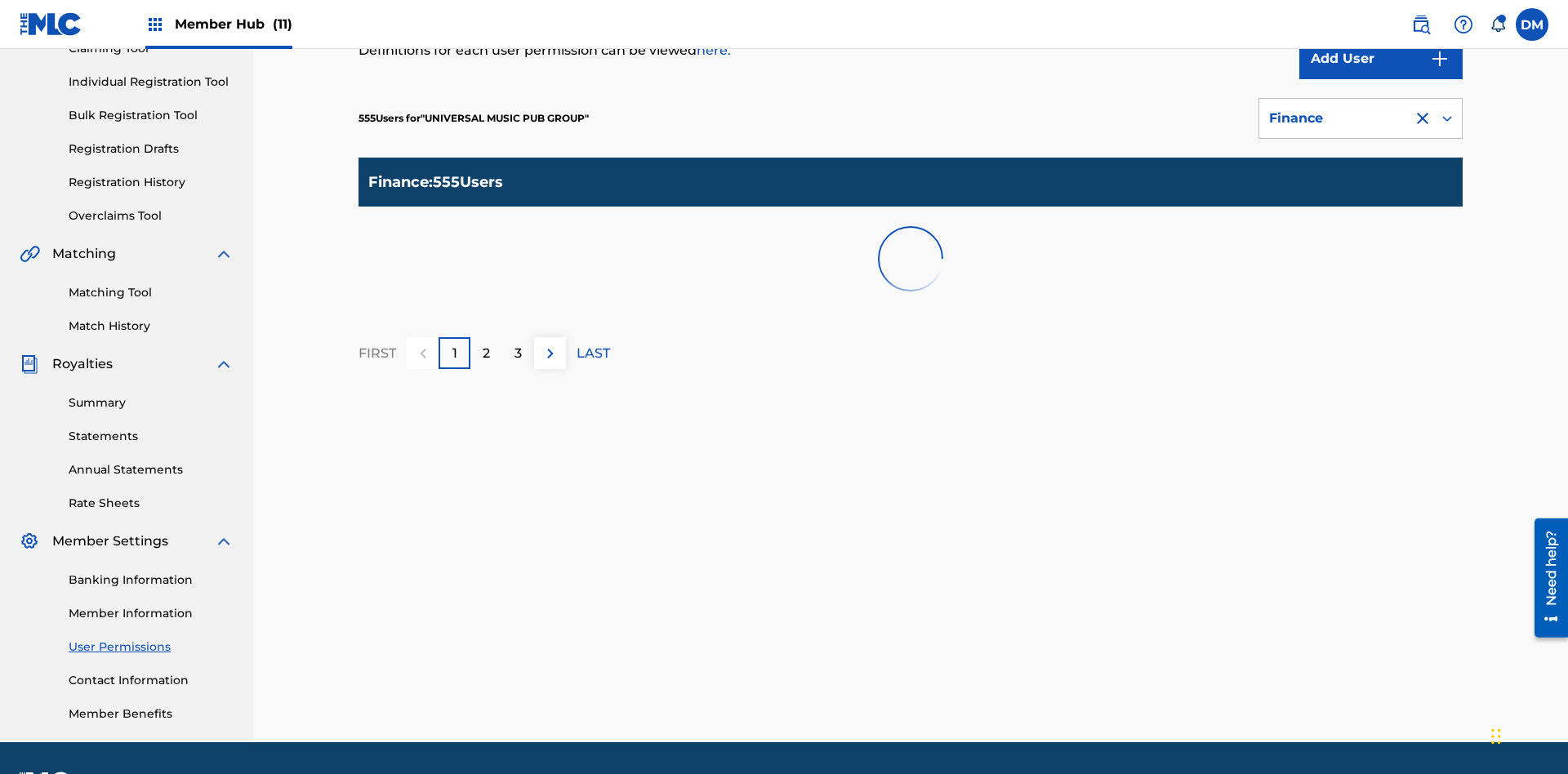
click at [1360, 118] on div "Finance" at bounding box center [1336, 118] width 134 height 19
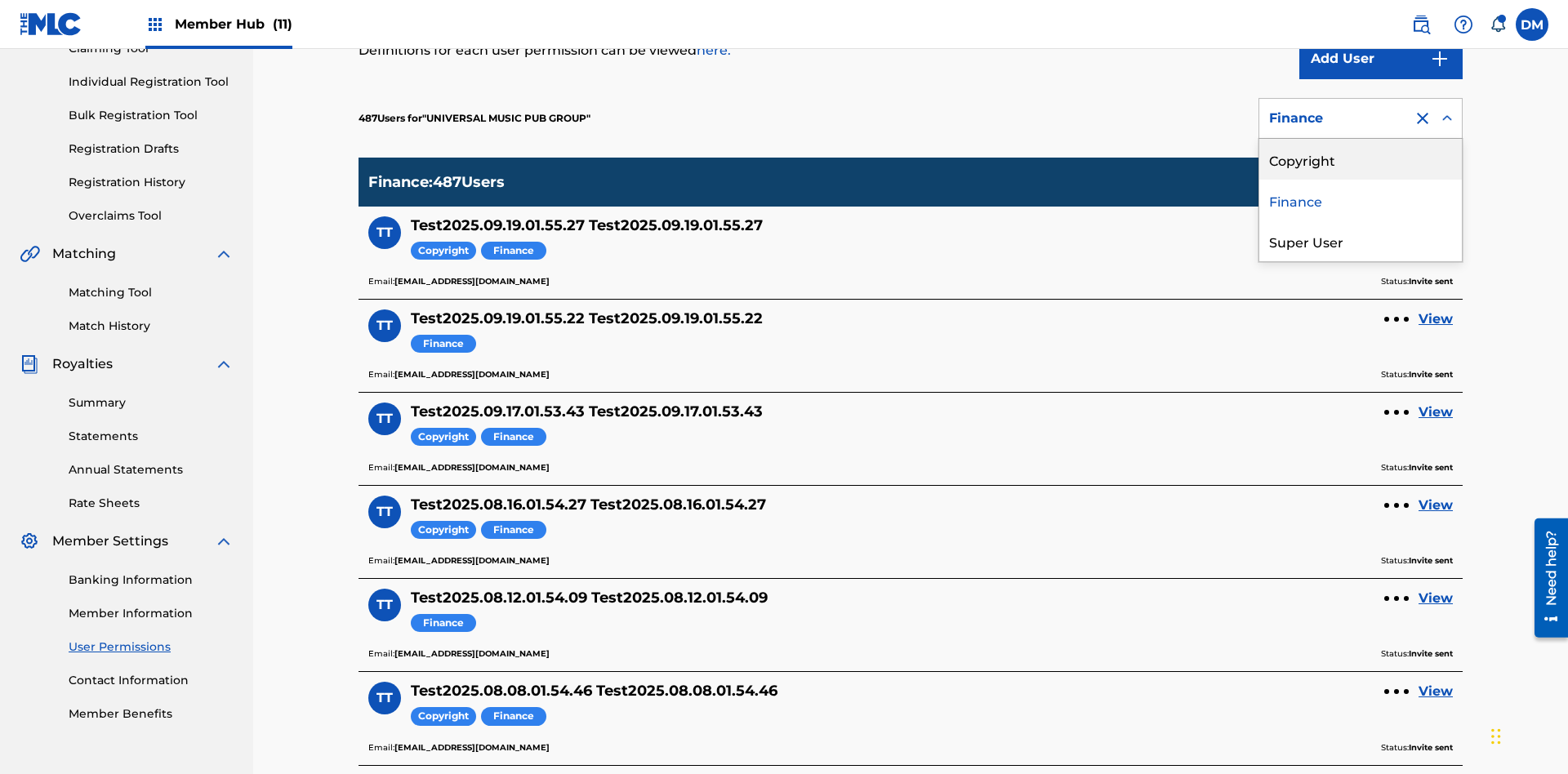
click at [1360, 241] on div "Super User" at bounding box center [1360, 240] width 203 height 41
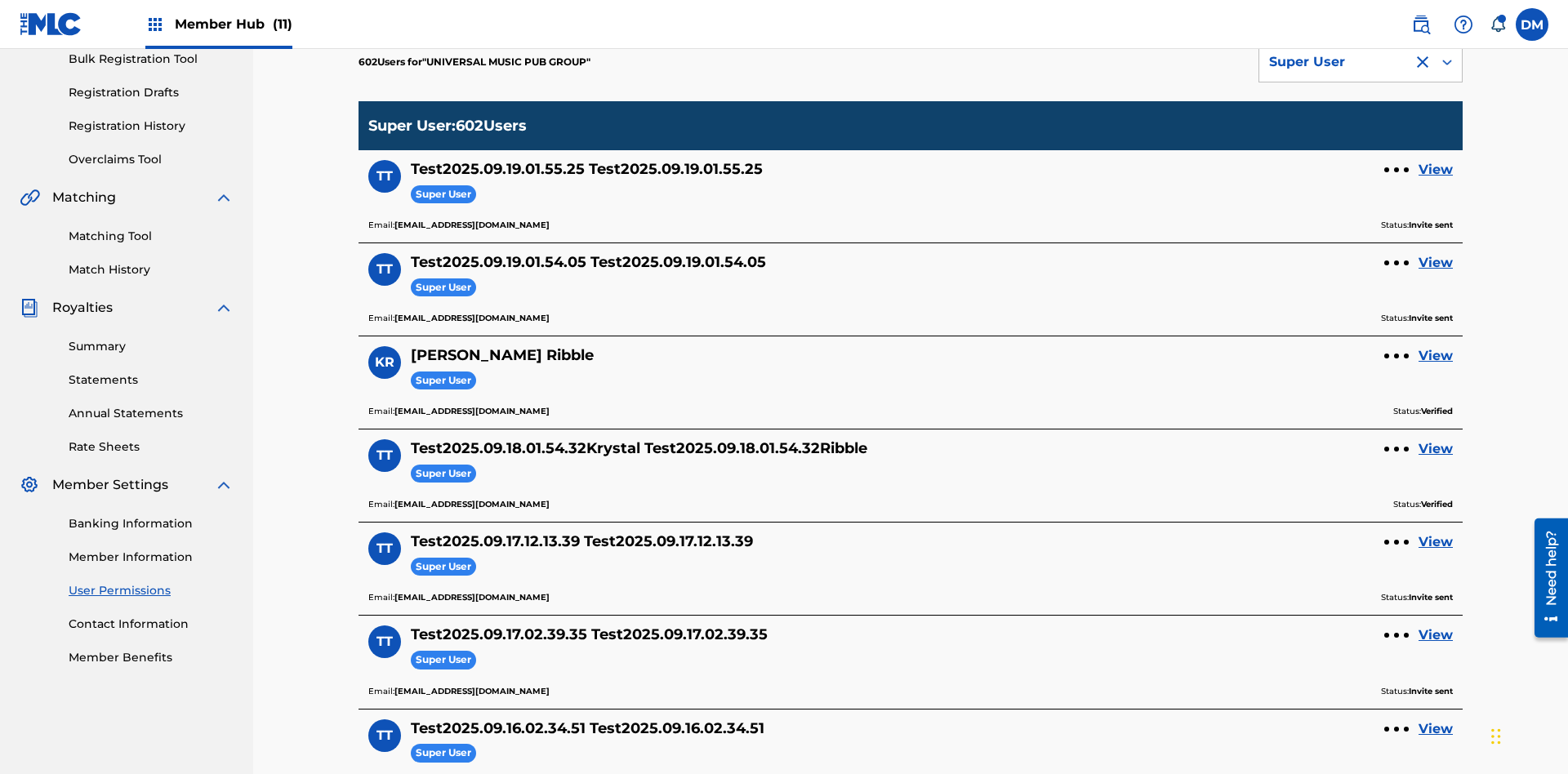
click at [1360, 72] on div "Super User" at bounding box center [1336, 61] width 134 height 19
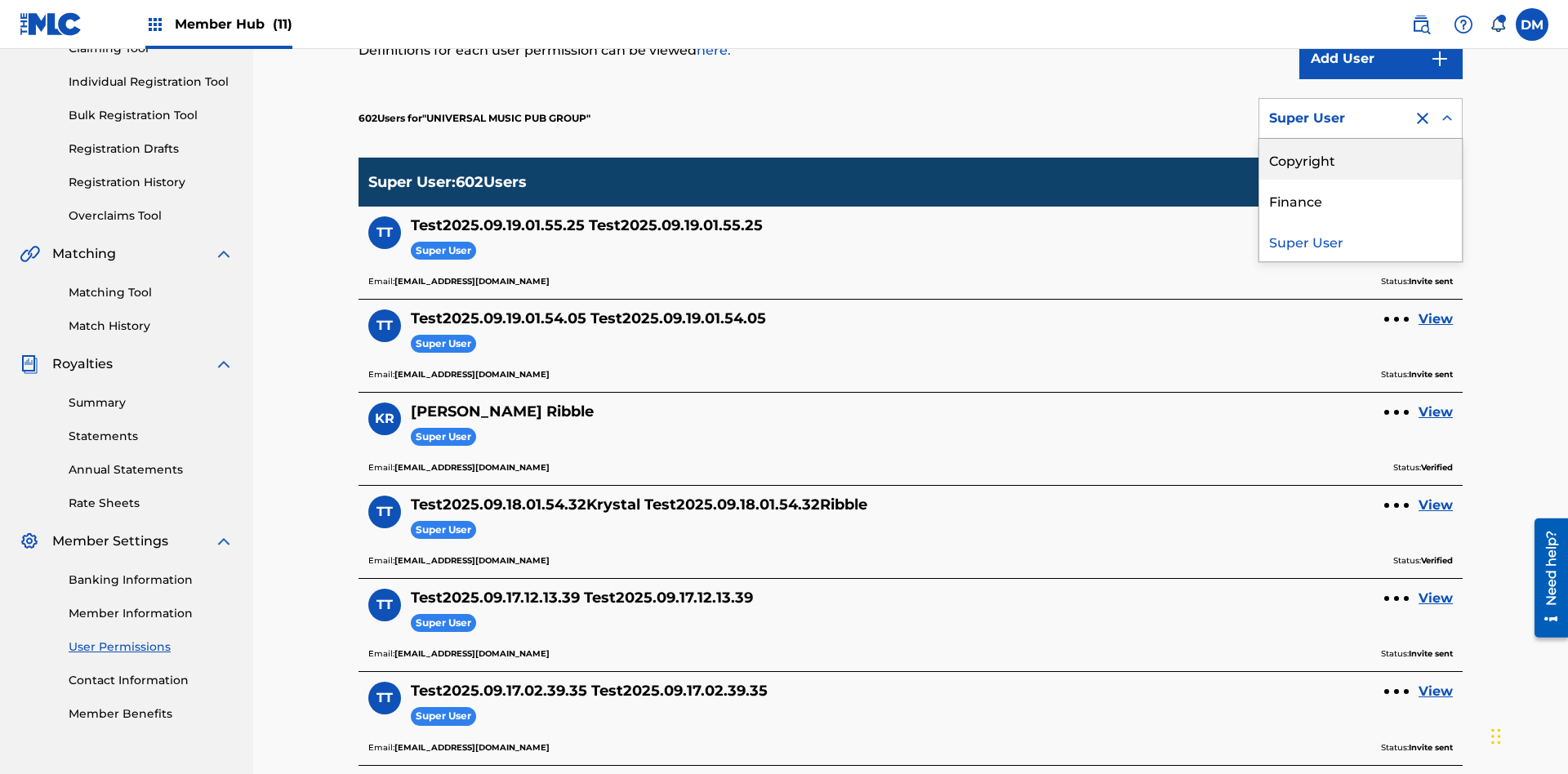
click at [1360, 159] on div "Copyright" at bounding box center [1360, 159] width 203 height 41
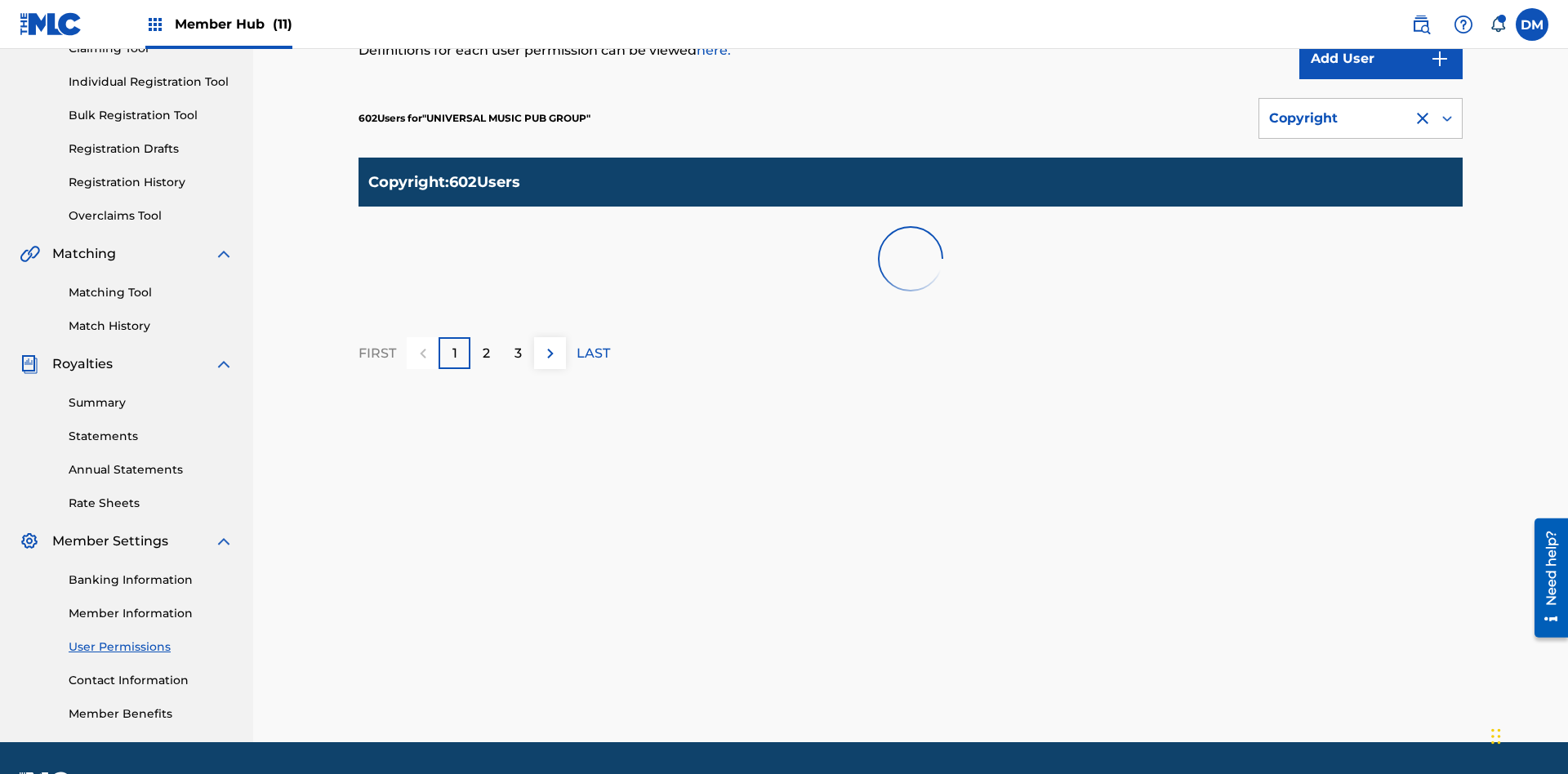
click at [1360, 118] on div "Copyright" at bounding box center [1336, 118] width 134 height 19
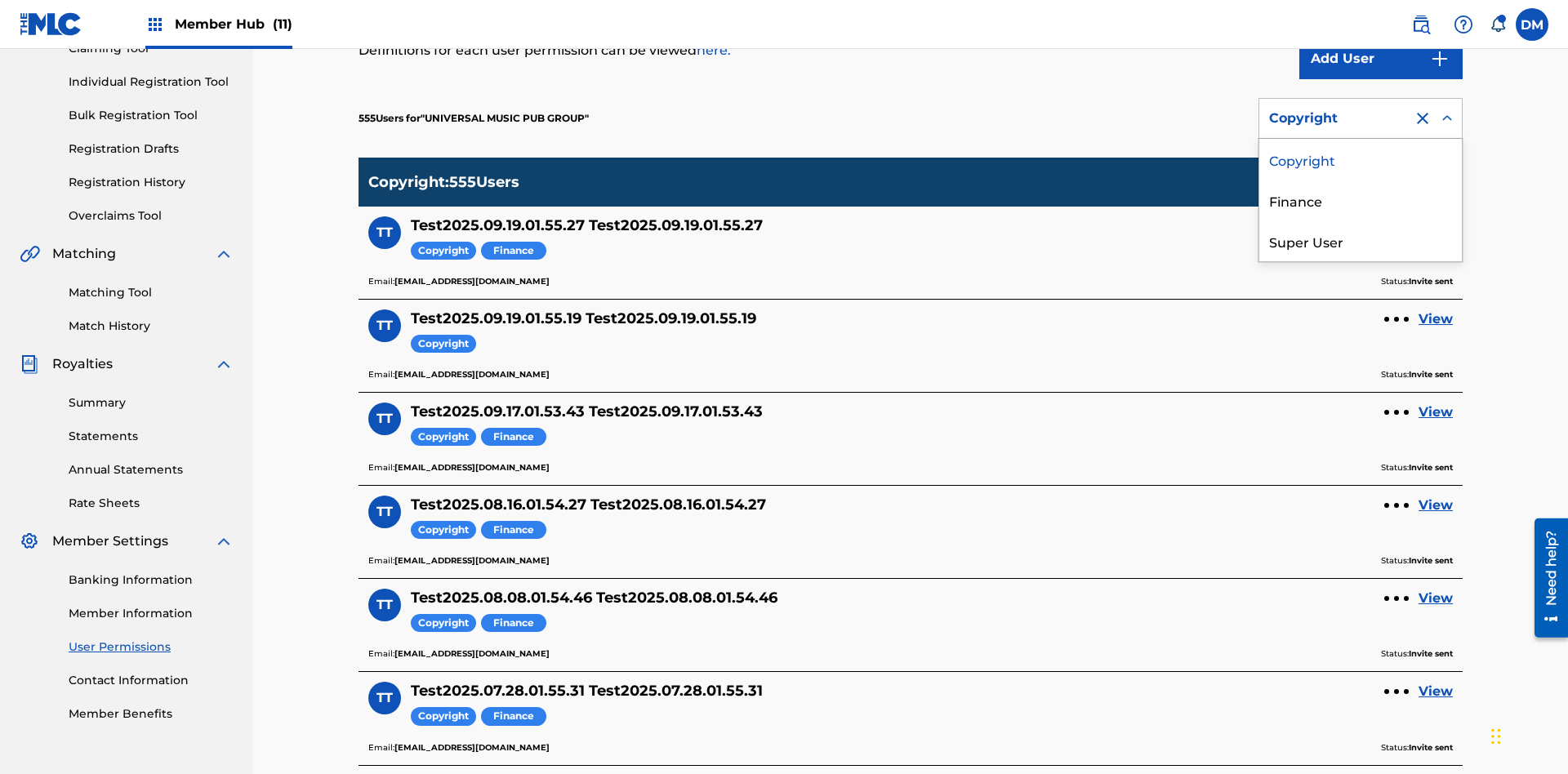
click at [1360, 200] on div "Finance" at bounding box center [1360, 199] width 203 height 41
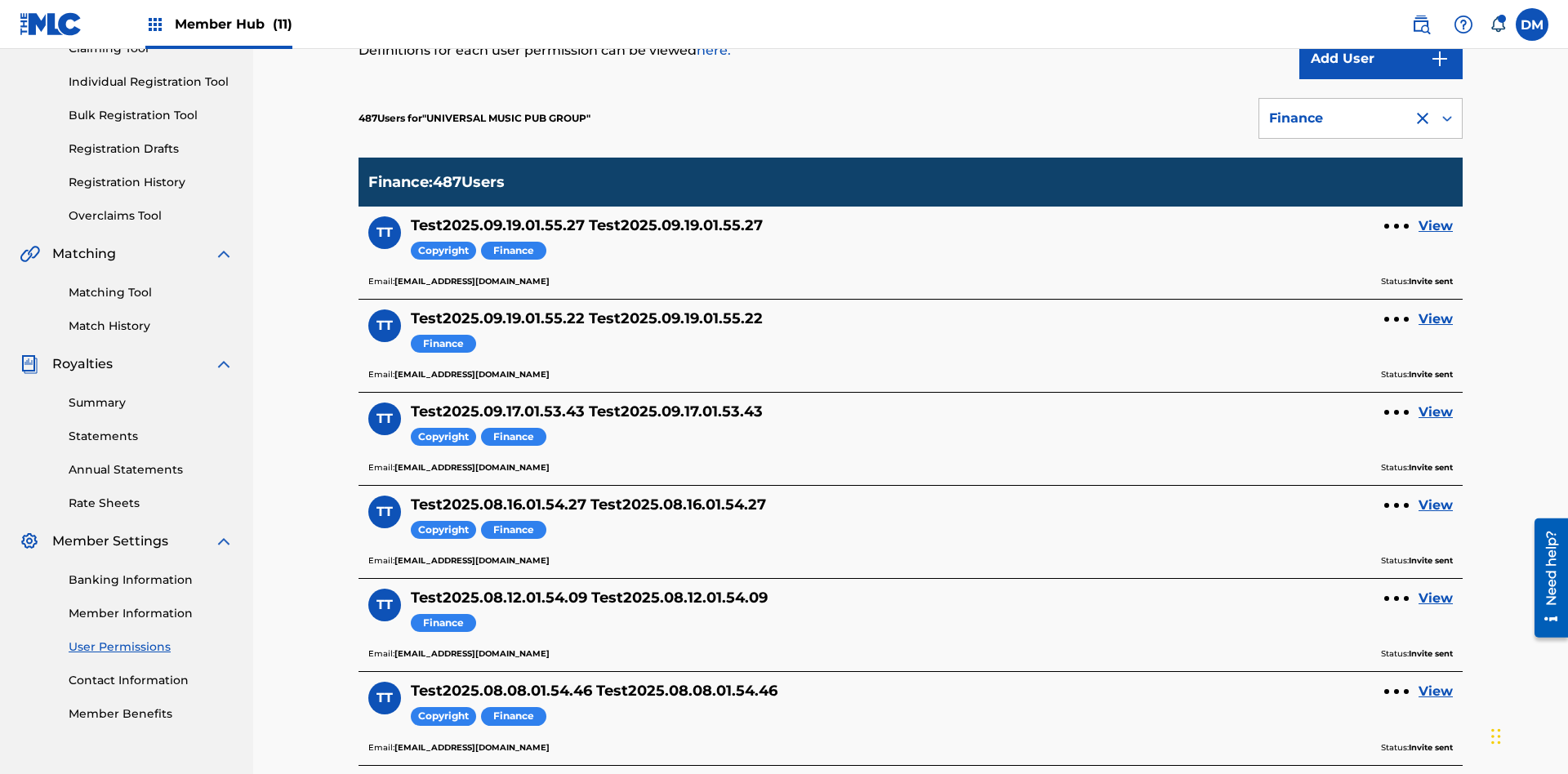
click at [1422, 109] on div at bounding box center [1421, 118] width 19 height 19
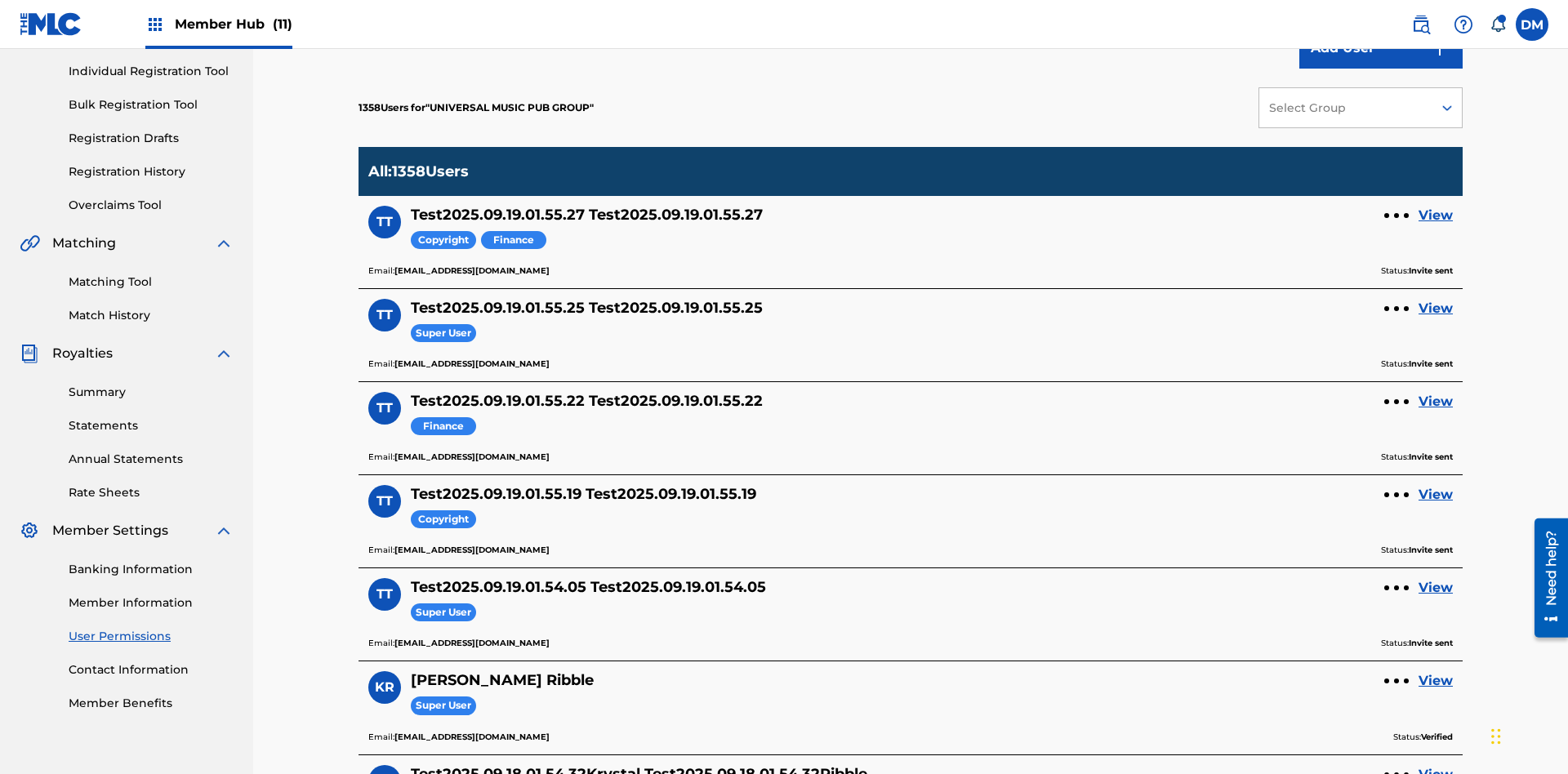
scroll to position [614, 0]
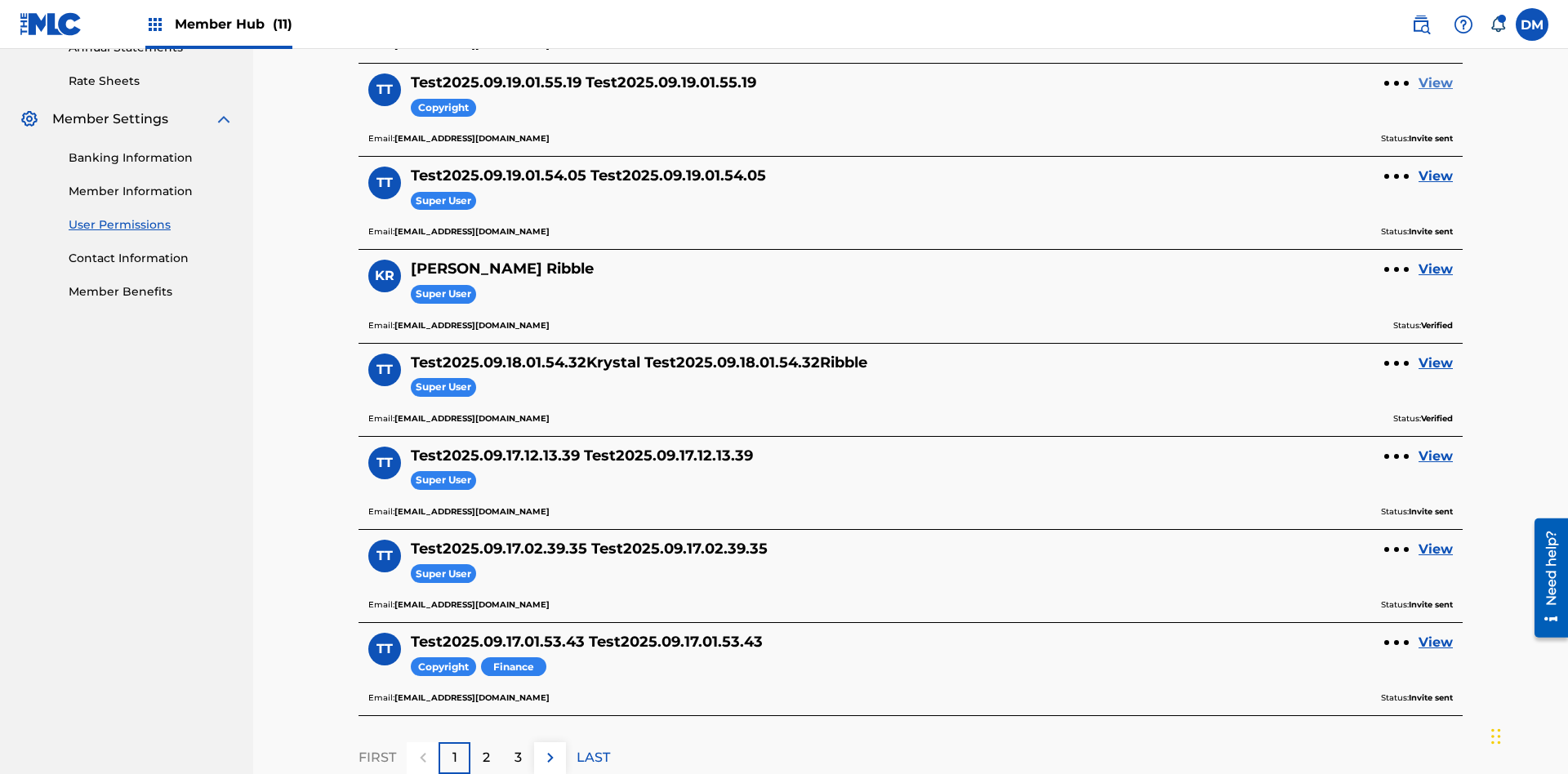
click at [1436, 93] on link "View" at bounding box center [1435, 83] width 34 height 19
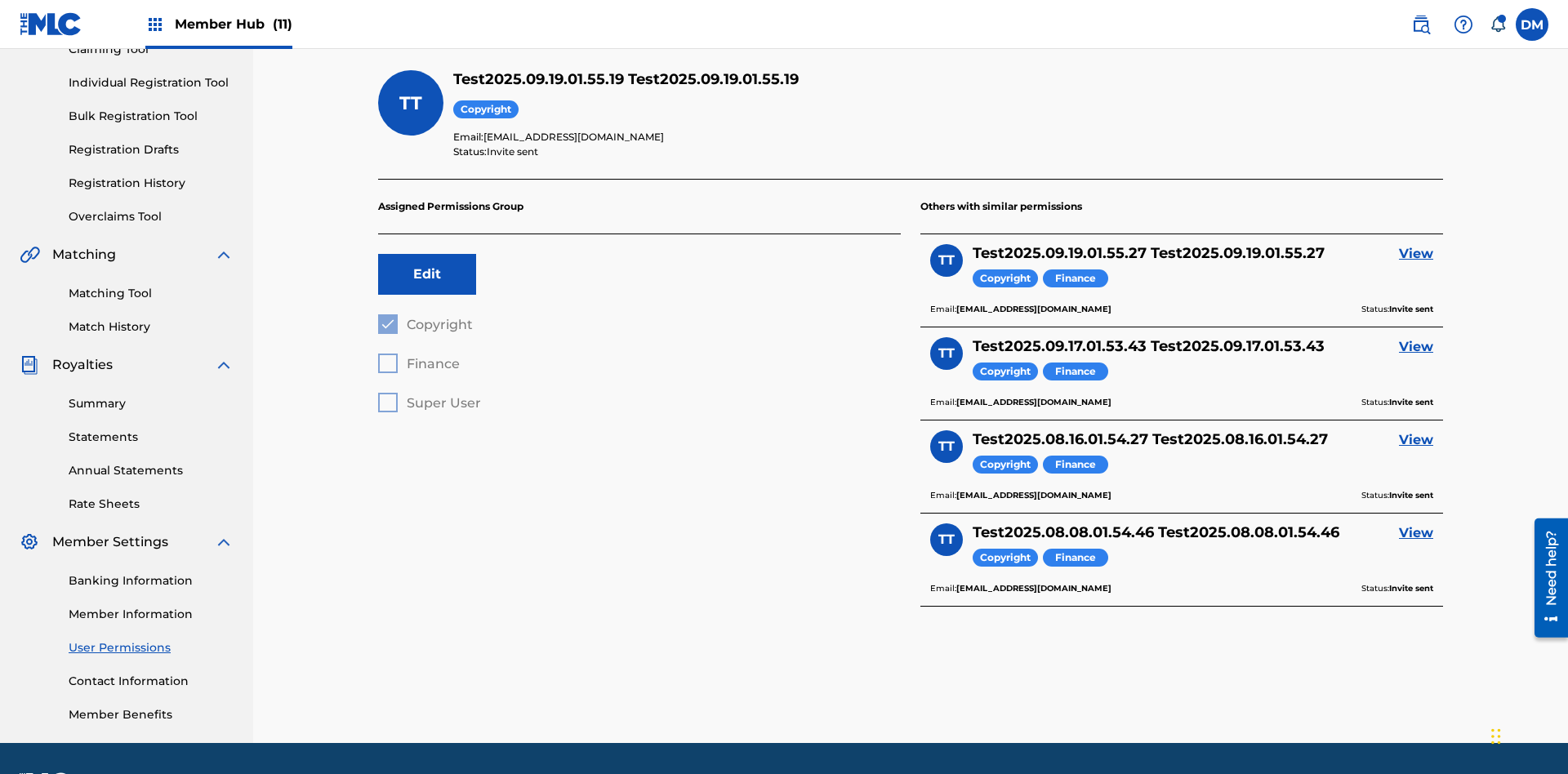
scroll to position [239, 0]
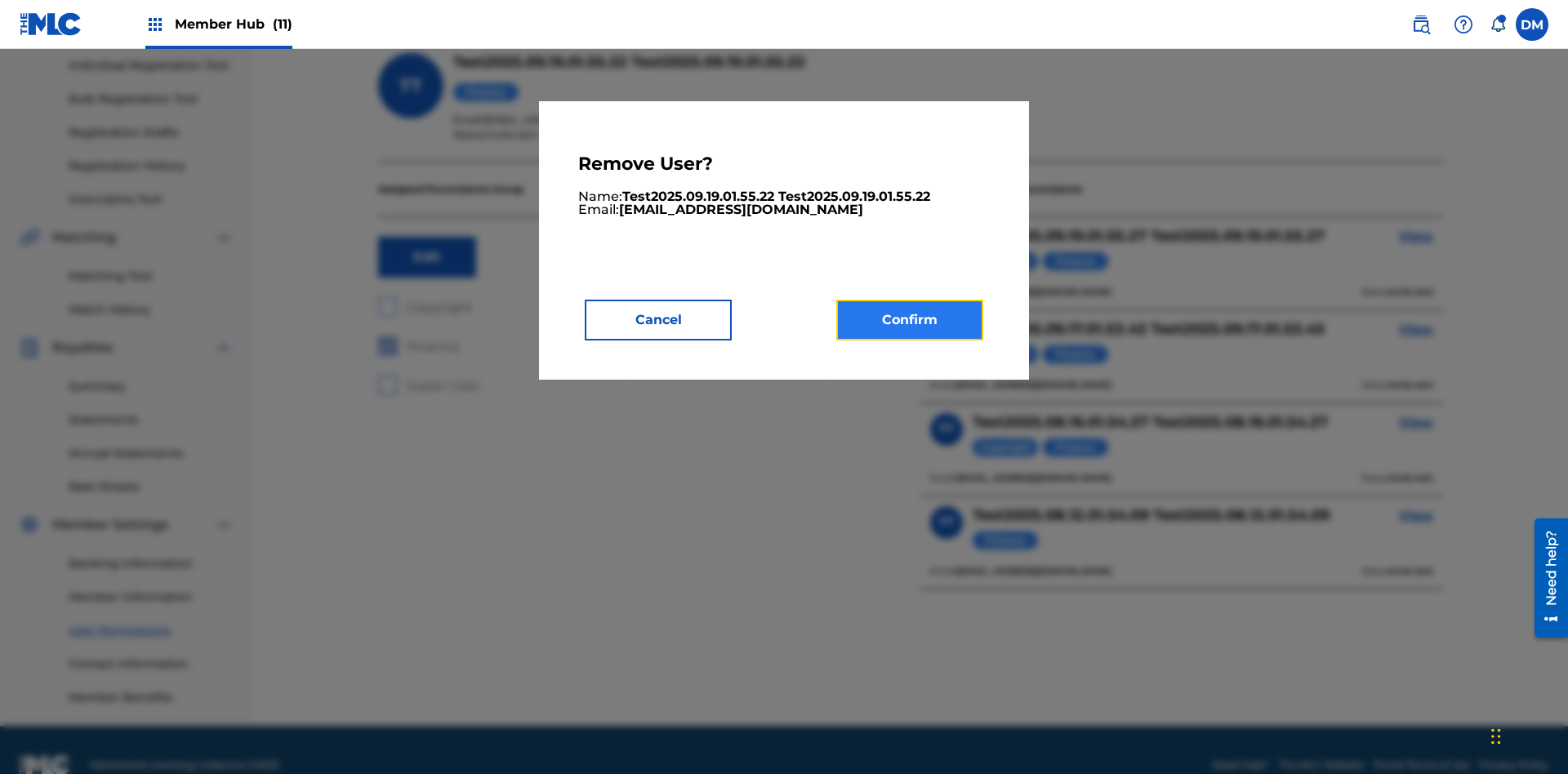
click at [910, 319] on button "Confirm" at bounding box center [909, 320] width 147 height 41
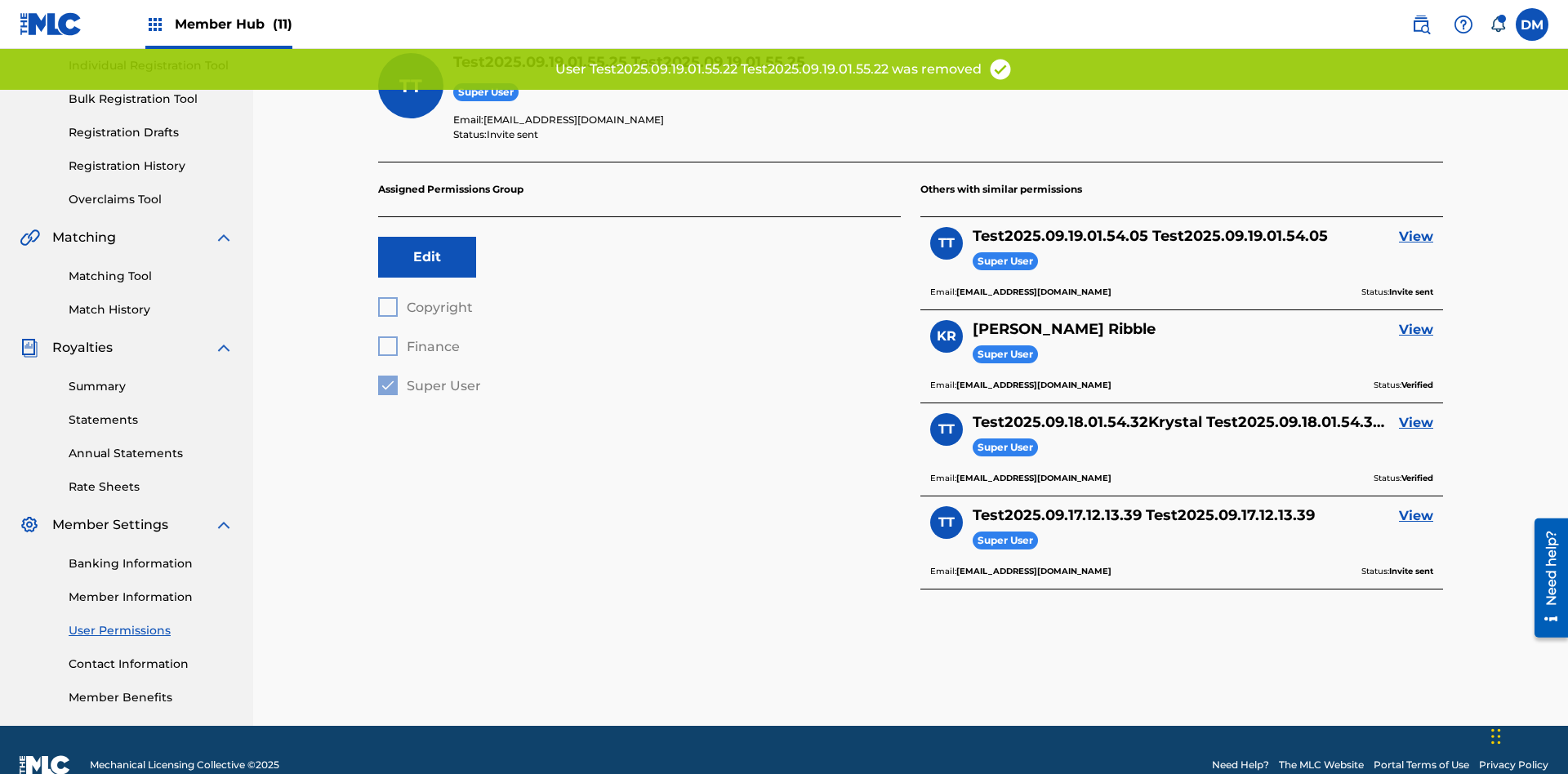
scroll to position [191, 0]
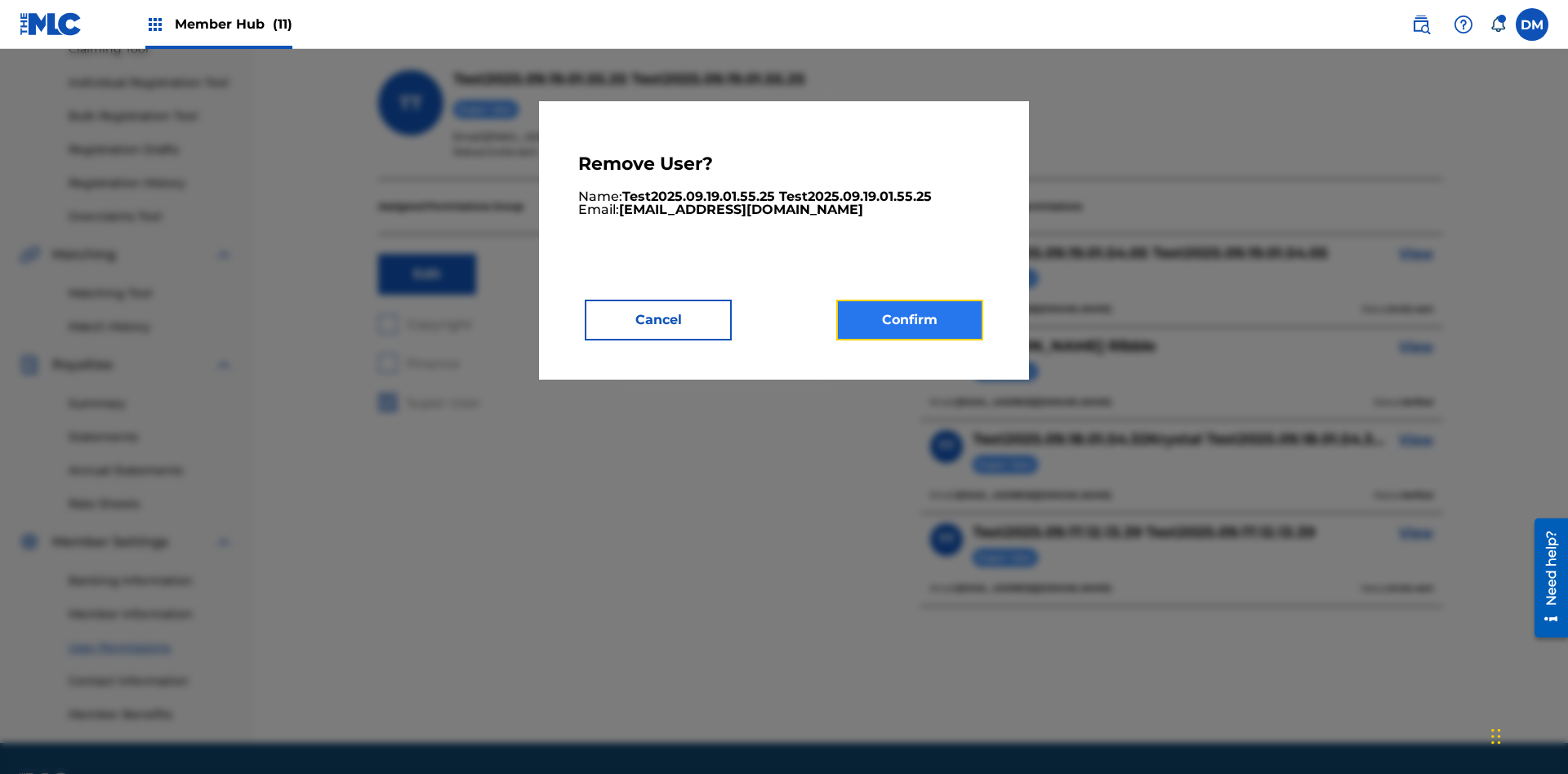
click at [910, 319] on button "Confirm" at bounding box center [909, 320] width 147 height 41
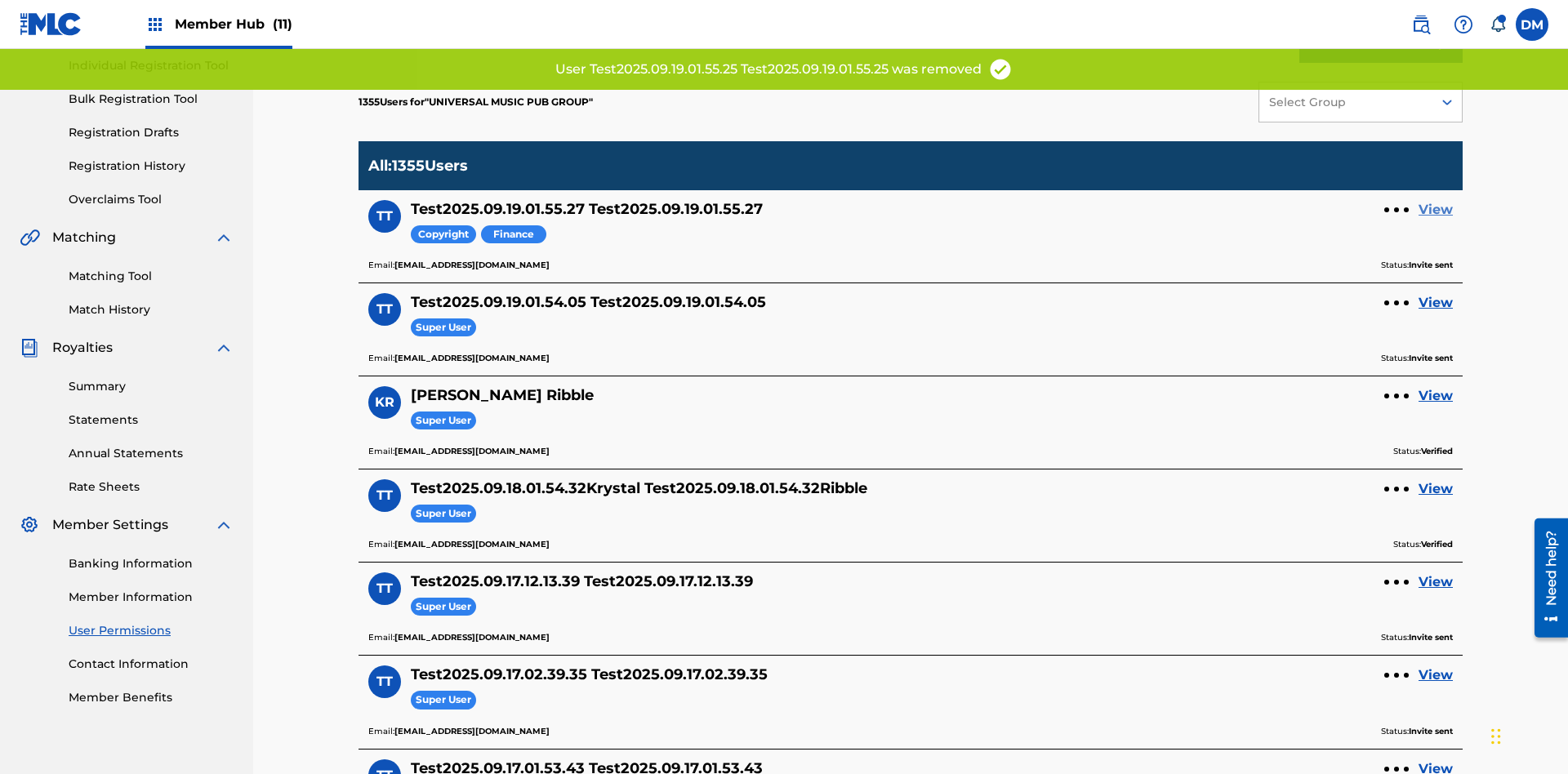
click at [1436, 200] on link "View" at bounding box center [1435, 209] width 34 height 19
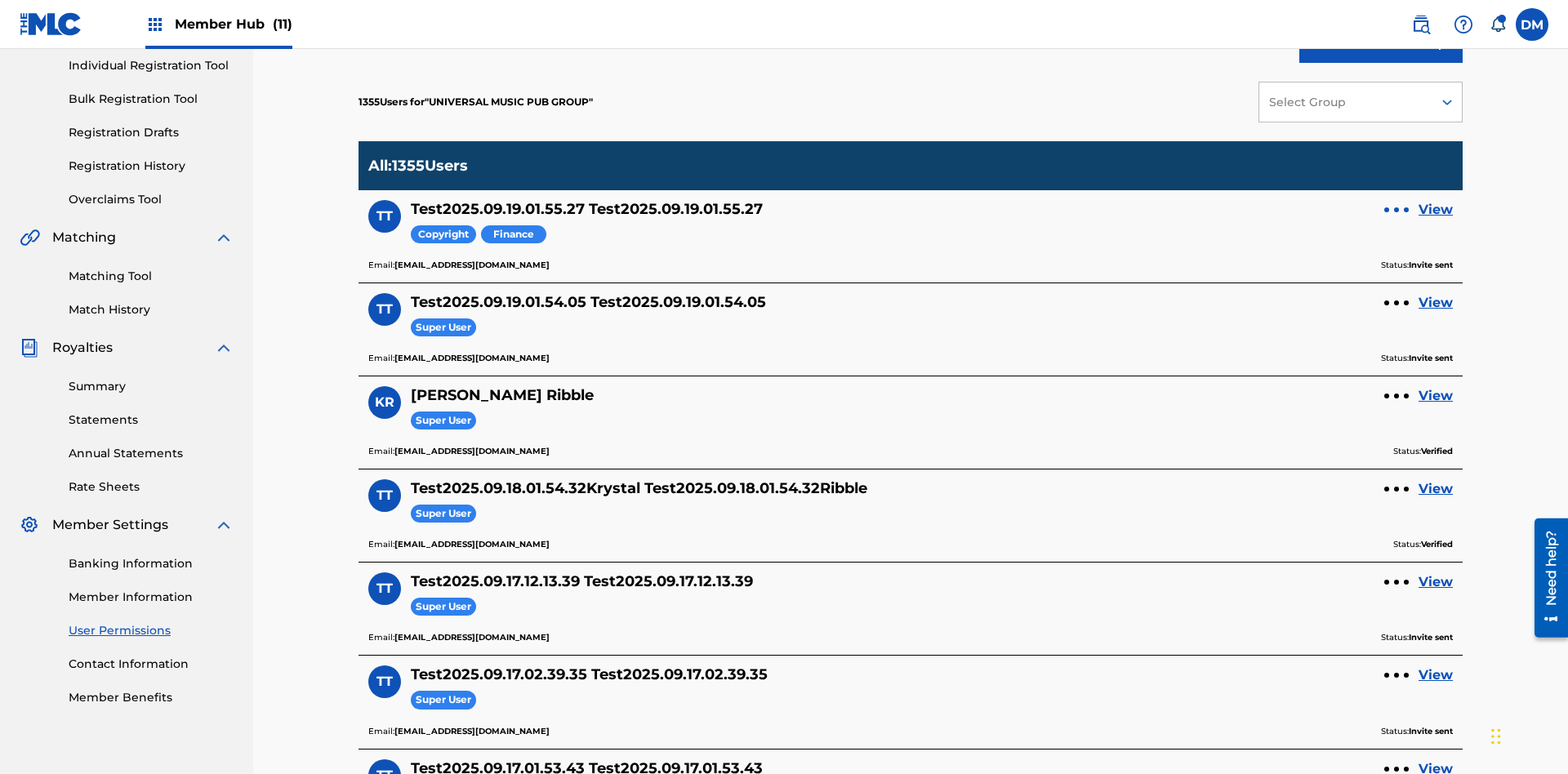
click at [1396, 208] on div at bounding box center [1396, 210] width 5 height 5
click at [1396, 157] on p "Remove User" at bounding box center [1396, 177] width 139 height 39
